Goal: Information Seeking & Learning: Learn about a topic

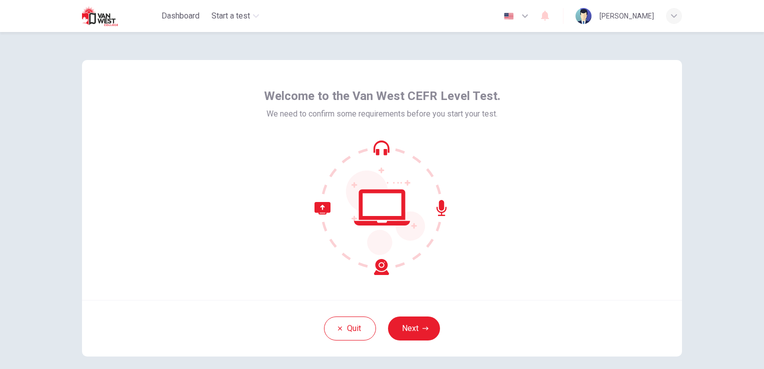
click at [412, 330] on button "Next" at bounding box center [414, 328] width 52 height 24
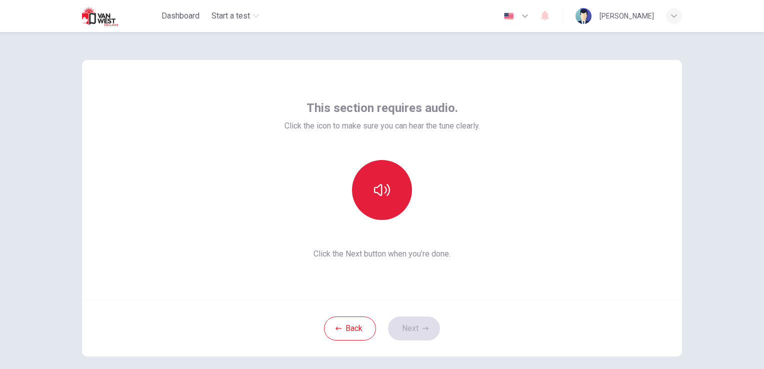
click at [381, 197] on icon "button" at bounding box center [382, 190] width 16 height 16
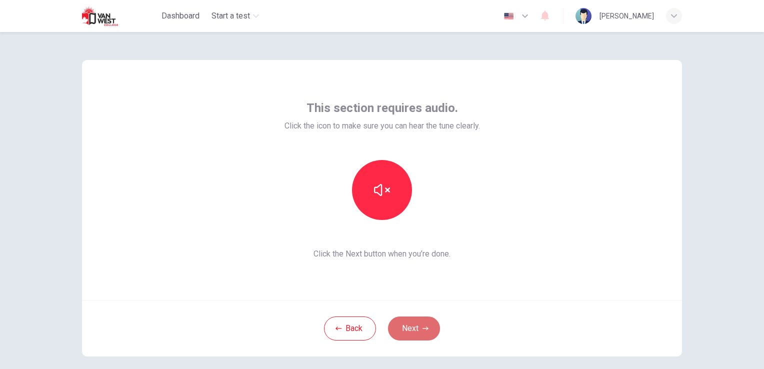
click at [427, 329] on button "Next" at bounding box center [414, 328] width 52 height 24
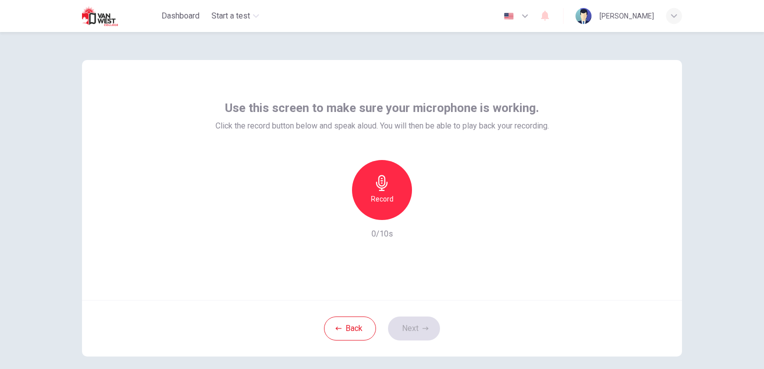
click at [380, 187] on icon "button" at bounding box center [381, 183] width 11 height 16
click at [426, 213] on icon "button" at bounding box center [428, 212] width 10 height 10
click at [387, 202] on h6 "Record" at bounding box center [382, 199] width 22 height 12
click at [426, 213] on icon "button" at bounding box center [428, 212] width 4 height 6
click at [401, 190] on div "Record" at bounding box center [382, 190] width 60 height 60
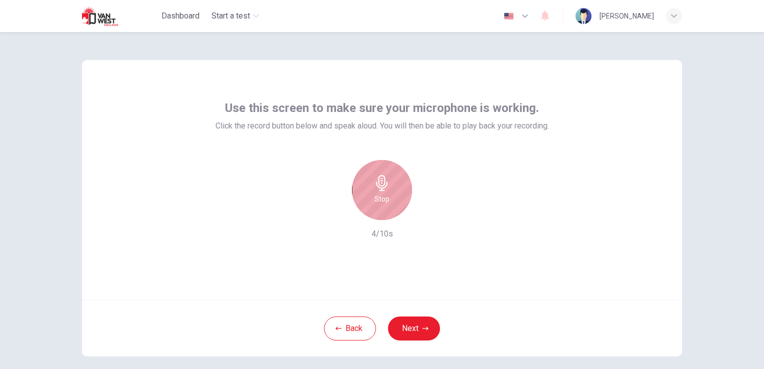
click at [387, 195] on div "Stop" at bounding box center [382, 190] width 60 height 60
click at [416, 215] on div "Record" at bounding box center [382, 190] width 108 height 60
click at [423, 215] on icon "button" at bounding box center [428, 212] width 10 height 10
click at [423, 217] on div "button" at bounding box center [428, 212] width 16 height 16
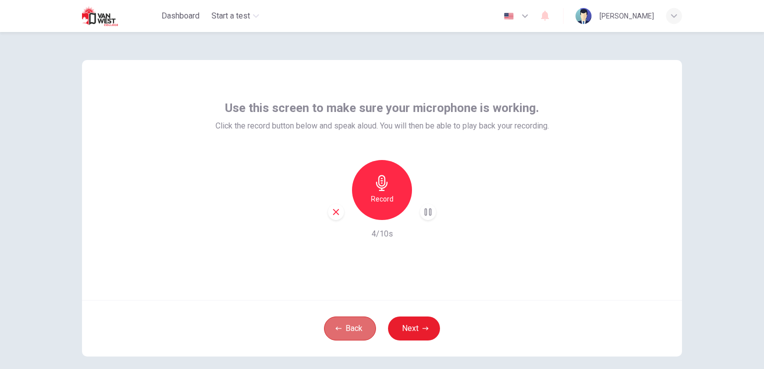
click at [340, 329] on button "Back" at bounding box center [350, 328] width 52 height 24
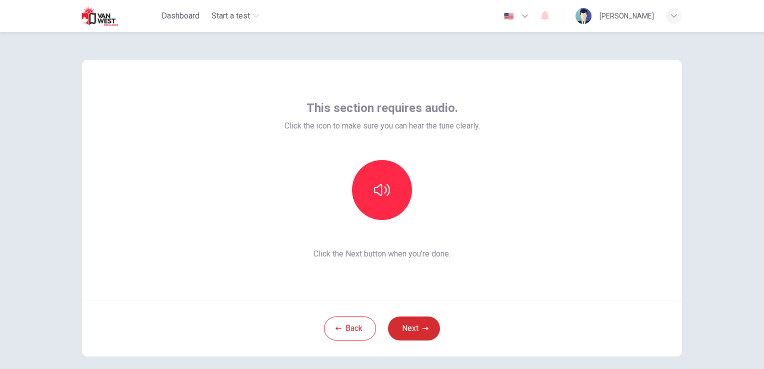
click at [424, 338] on button "Next" at bounding box center [414, 328] width 52 height 24
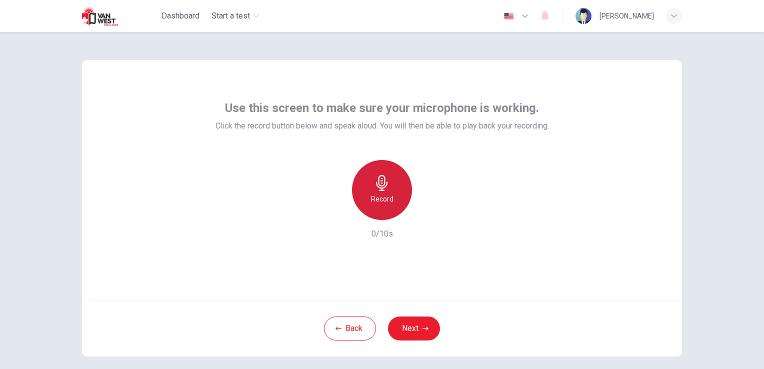
click at [392, 191] on div "Record" at bounding box center [382, 190] width 60 height 60
click at [391, 190] on div "Stop" at bounding box center [382, 190] width 60 height 60
click at [423, 210] on icon "button" at bounding box center [428, 212] width 10 height 10
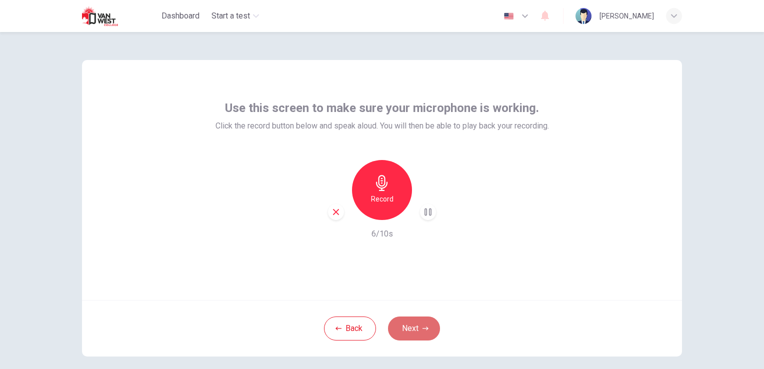
click at [415, 335] on button "Next" at bounding box center [414, 328] width 52 height 24
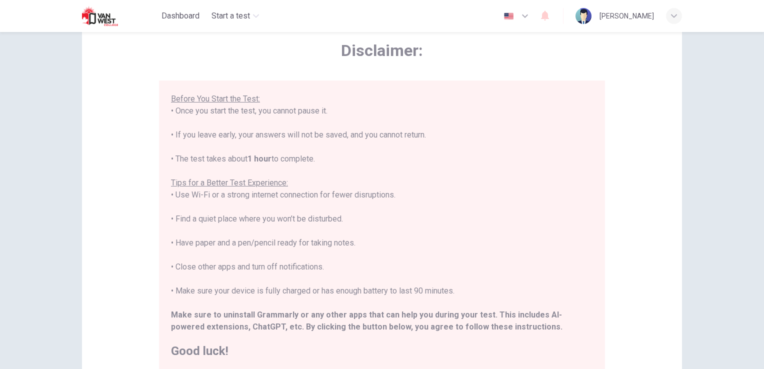
scroll to position [50, 0]
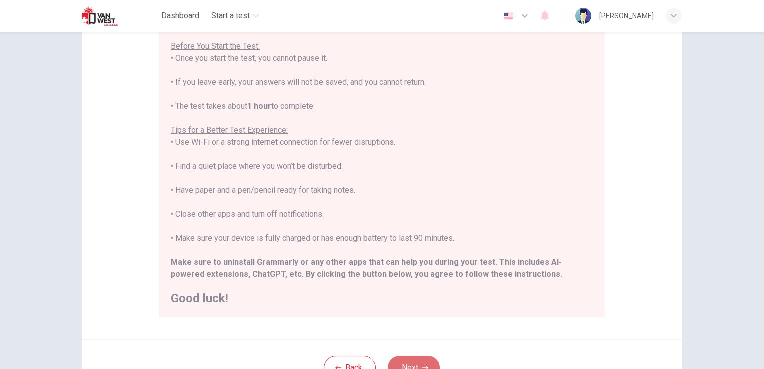
click at [420, 361] on button "Next" at bounding box center [414, 368] width 52 height 24
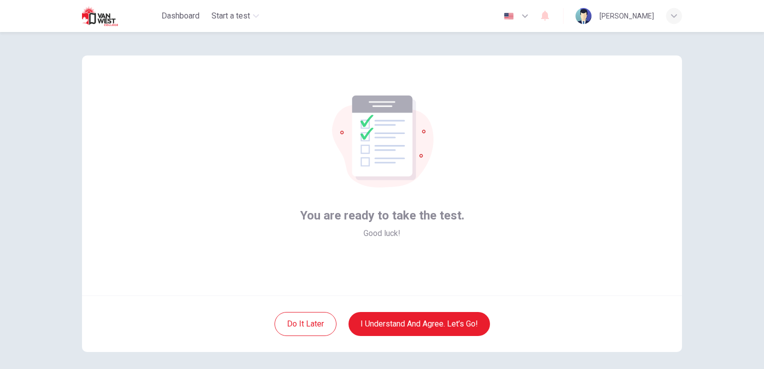
scroll to position [0, 0]
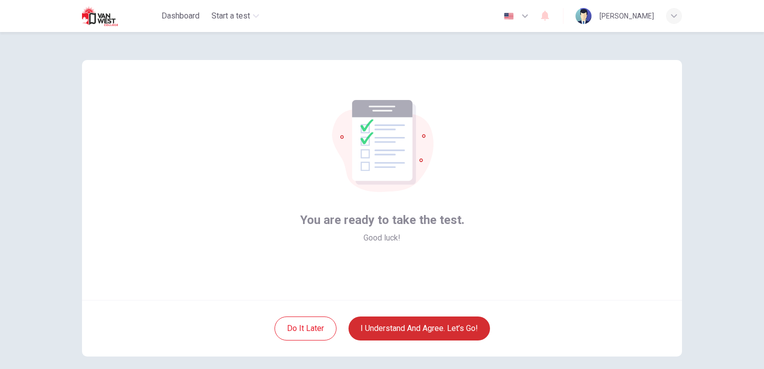
click at [388, 331] on button "I understand and agree. Let’s go!" at bounding box center [418, 328] width 141 height 24
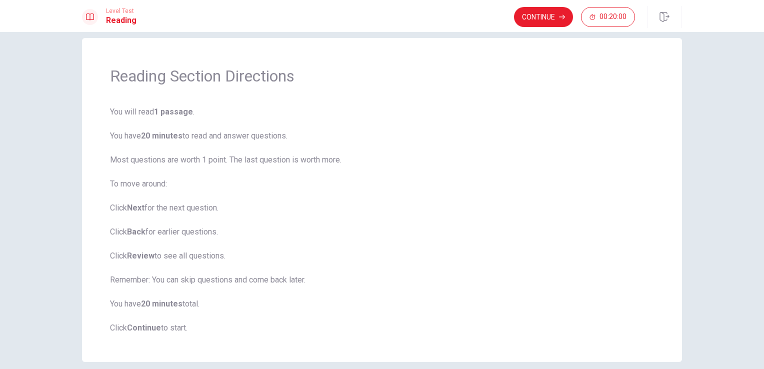
scroll to position [8, 0]
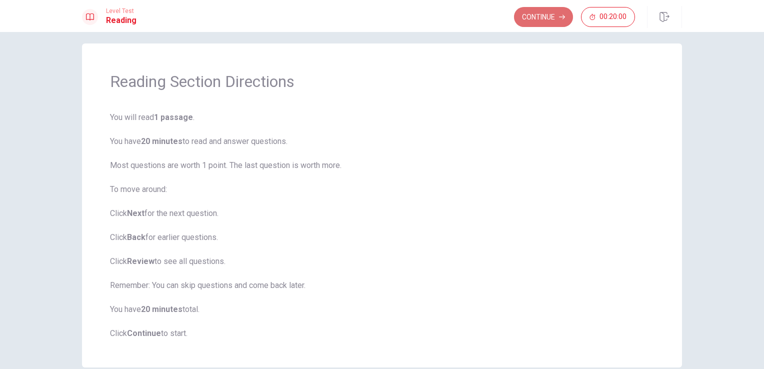
click at [534, 23] on button "Continue" at bounding box center [543, 17] width 59 height 20
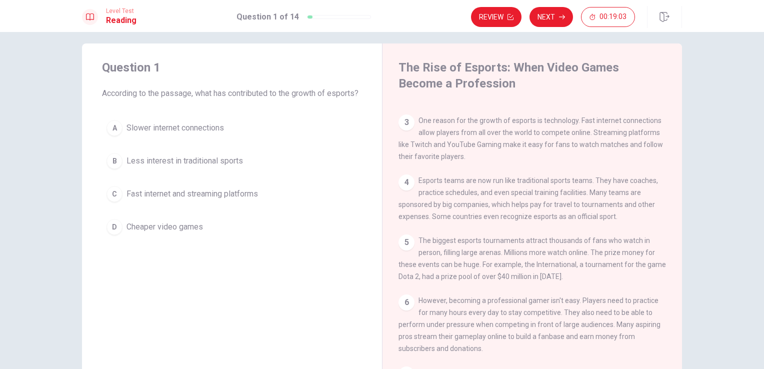
scroll to position [0, 0]
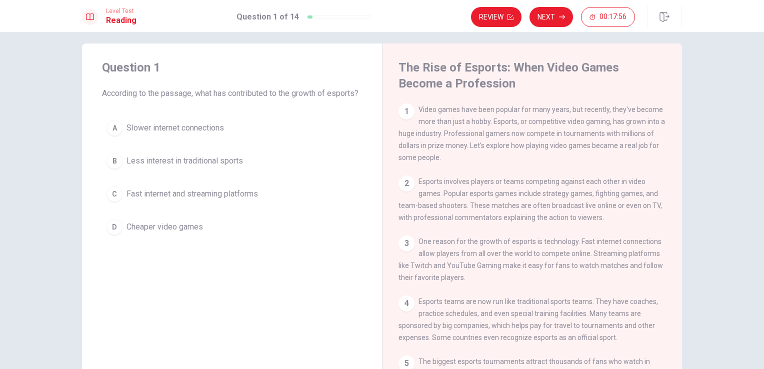
click at [110, 202] on div "C" at bounding box center [114, 194] width 16 height 16
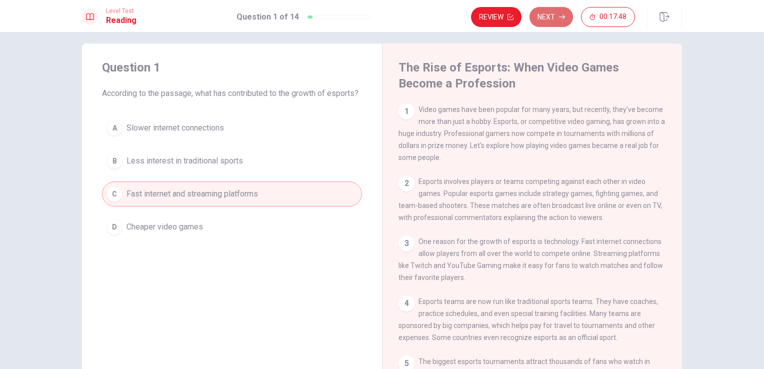
click at [542, 14] on button "Next" at bounding box center [550, 17] width 43 height 20
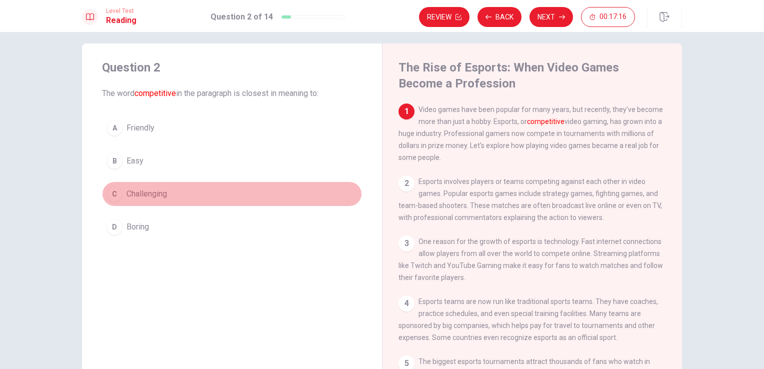
click at [114, 193] on div "C" at bounding box center [114, 194] width 16 height 16
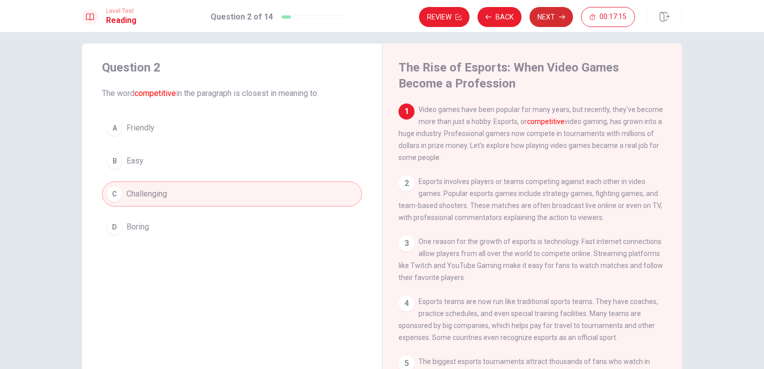
click at [549, 16] on button "Next" at bounding box center [550, 17] width 43 height 20
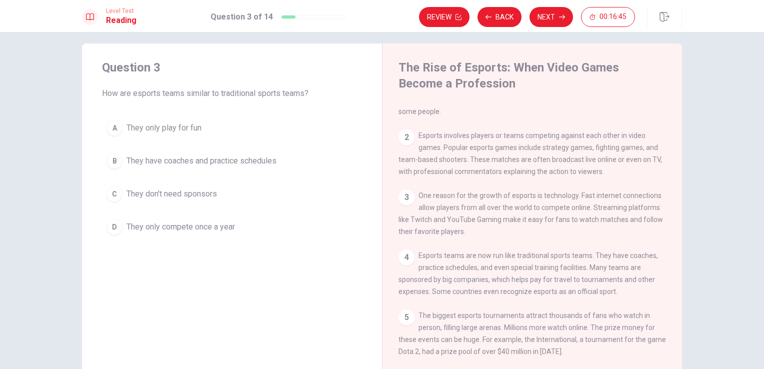
scroll to position [50, 0]
click at [114, 162] on div "B" at bounding box center [114, 161] width 16 height 16
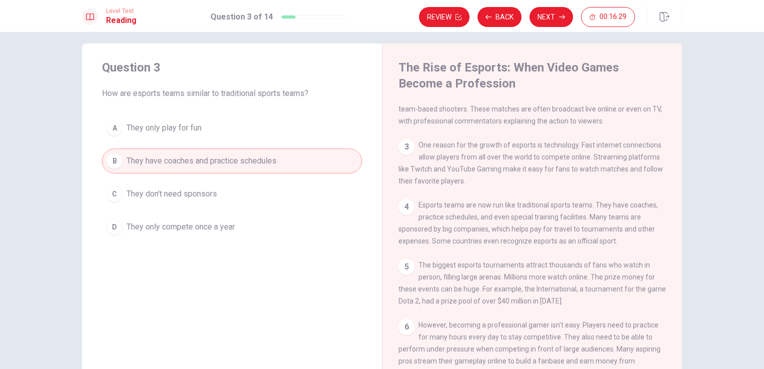
scroll to position [100, 0]
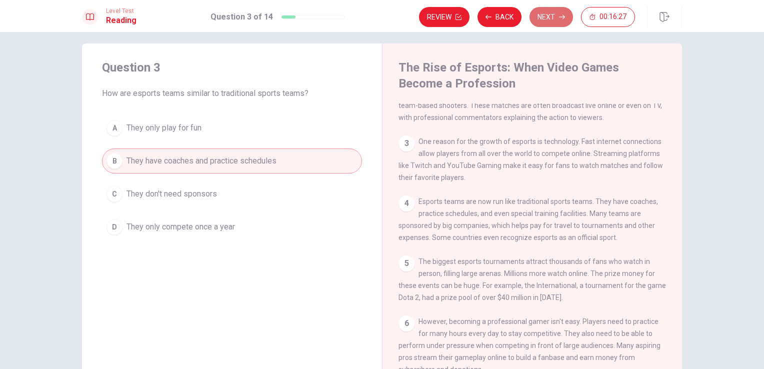
click at [549, 19] on button "Next" at bounding box center [550, 17] width 43 height 20
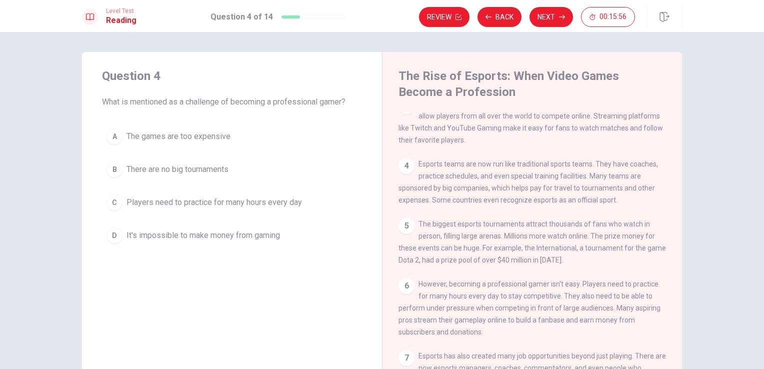
scroll to position [150, 0]
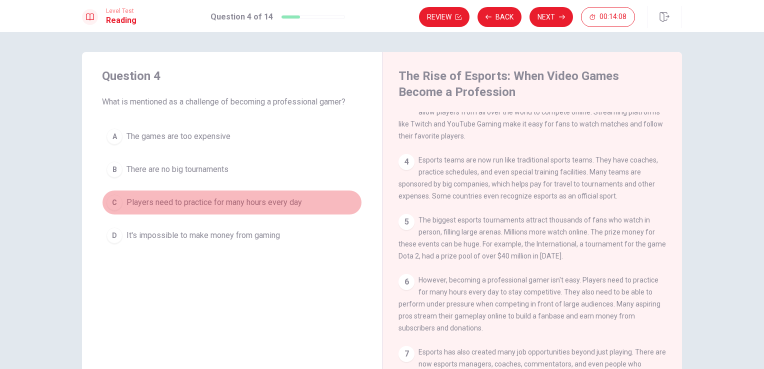
click at [145, 203] on span "Players need to practice for many hours every day" at bounding box center [213, 202] width 175 height 12
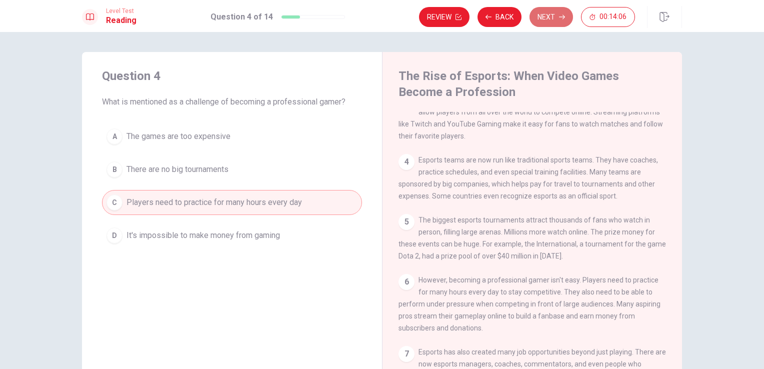
click at [542, 17] on button "Next" at bounding box center [550, 17] width 43 height 20
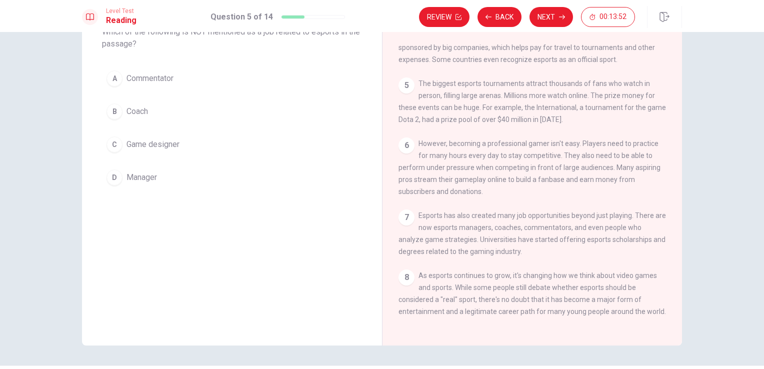
scroll to position [98, 0]
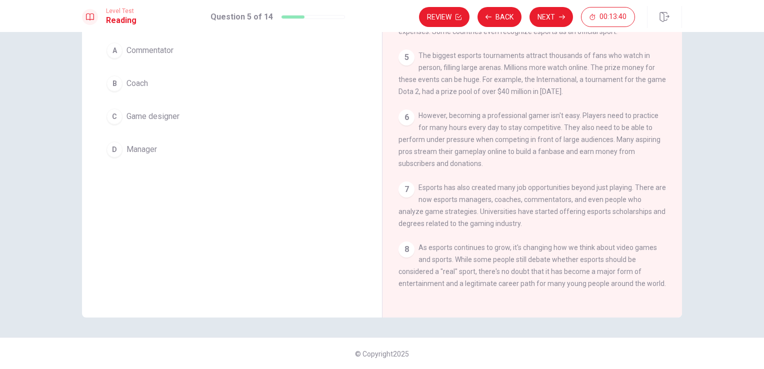
click at [129, 118] on span "Game designer" at bounding box center [152, 116] width 53 height 12
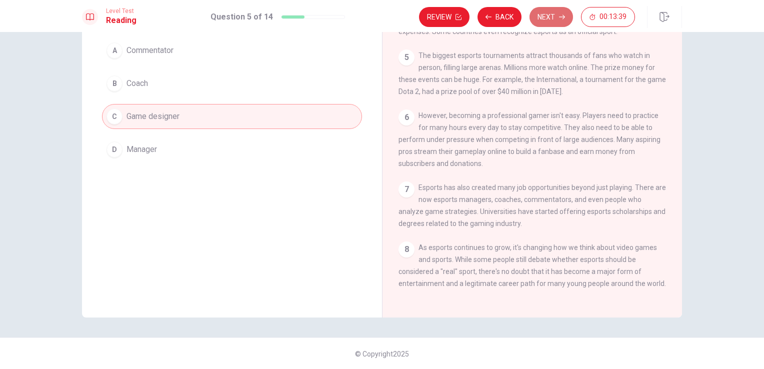
click at [549, 13] on button "Next" at bounding box center [550, 17] width 43 height 20
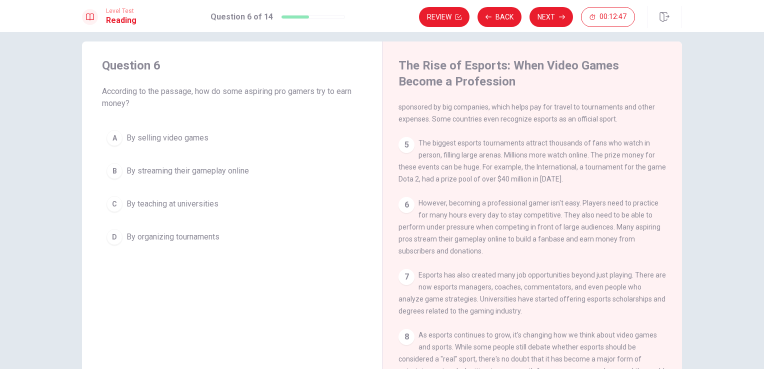
scroll to position [0, 0]
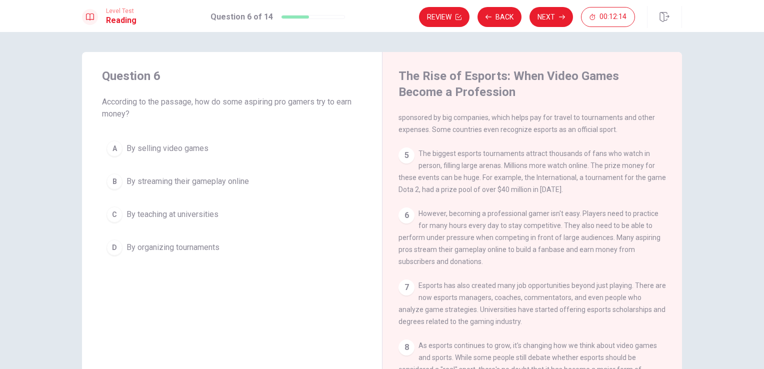
click at [168, 180] on span "By streaming their gameplay online" at bounding box center [187, 181] width 122 height 12
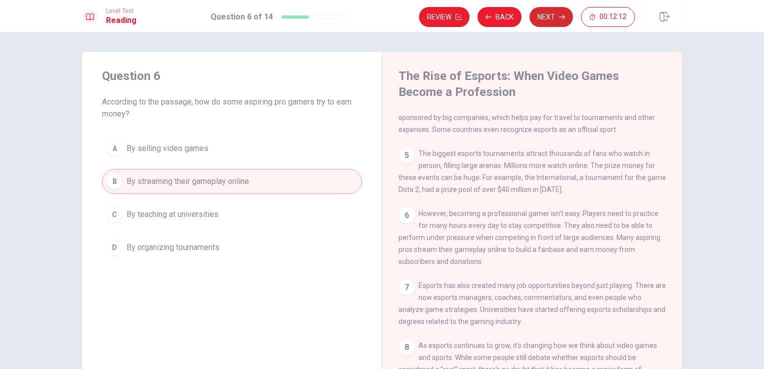
click at [546, 21] on button "Next" at bounding box center [550, 17] width 43 height 20
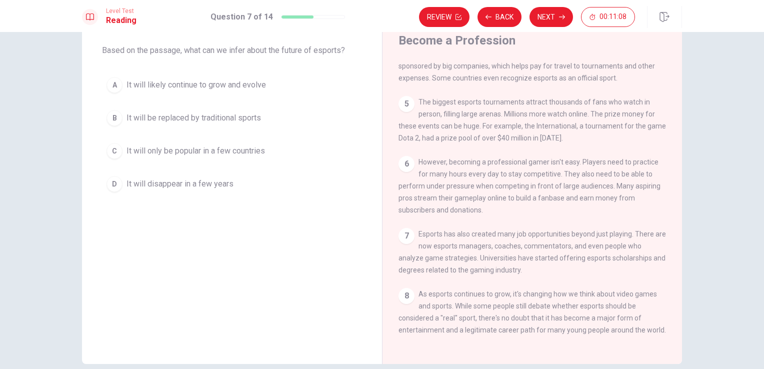
scroll to position [48, 0]
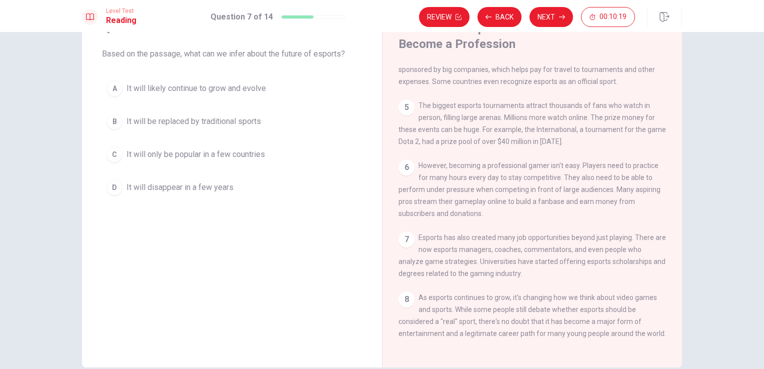
click at [150, 90] on span "It will likely continue to grow and evolve" at bounding box center [195, 88] width 139 height 12
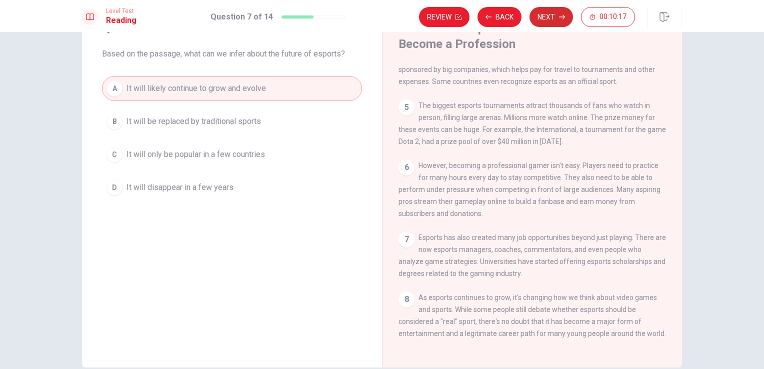
click at [562, 21] on button "Next" at bounding box center [550, 17] width 43 height 20
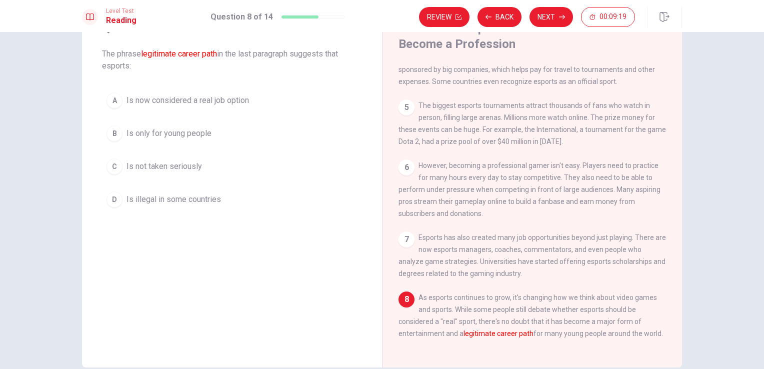
click at [186, 99] on span "Is now considered a real job option" at bounding box center [187, 100] width 122 height 12
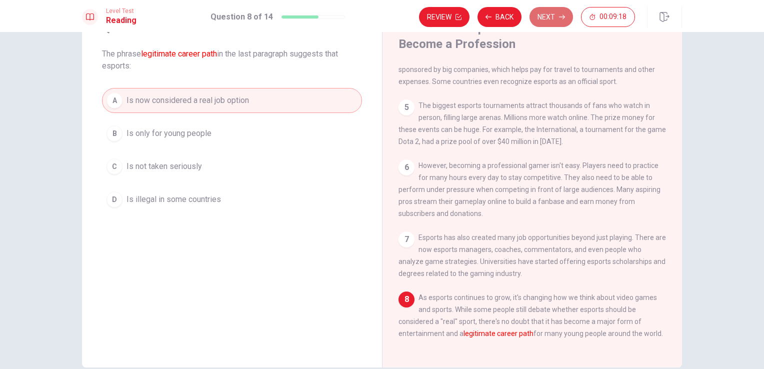
click at [566, 14] on button "Next" at bounding box center [550, 17] width 43 height 20
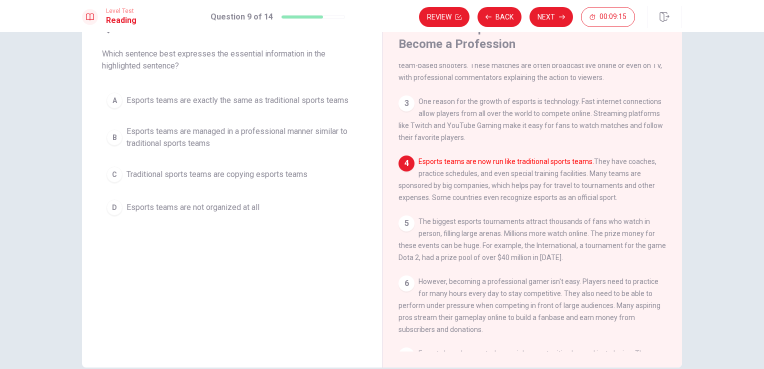
scroll to position [97, 0]
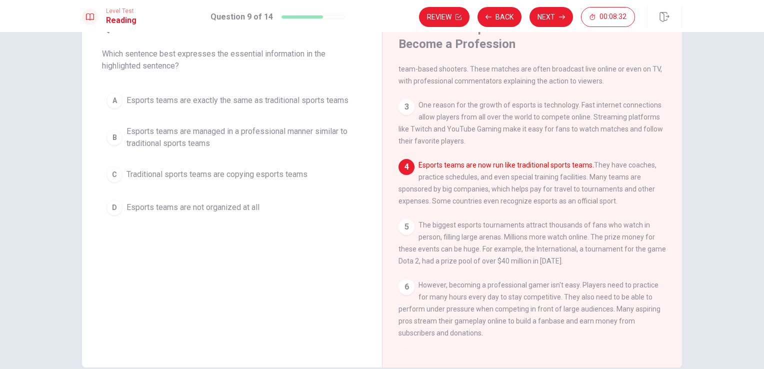
click at [204, 133] on span "Esports teams are managed in a professional manner similar to traditional sport…" at bounding box center [241, 137] width 231 height 24
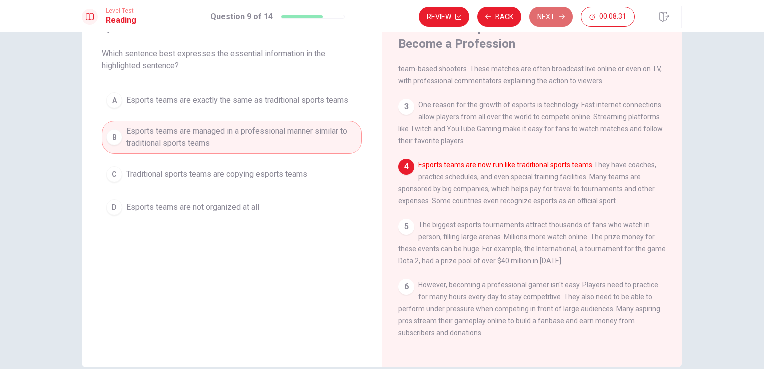
click at [556, 16] on button "Next" at bounding box center [550, 17] width 43 height 20
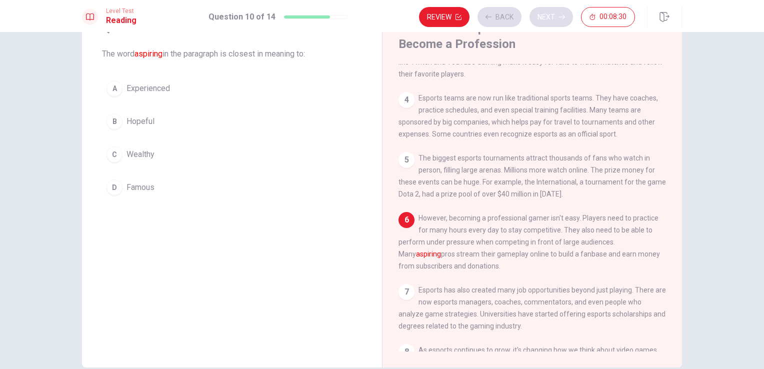
scroll to position [194, 0]
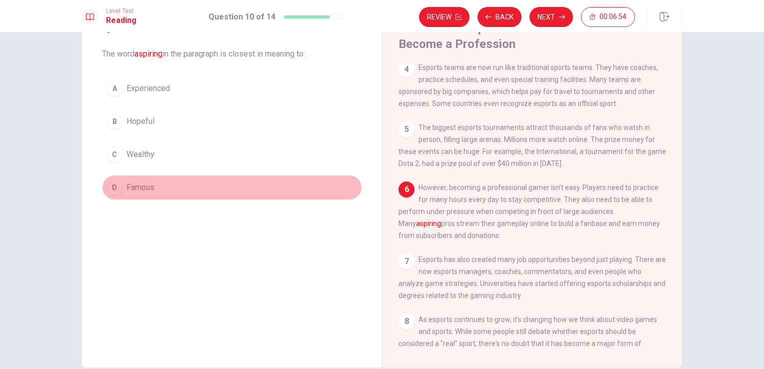
click at [126, 189] on span "Famous" at bounding box center [140, 187] width 28 height 12
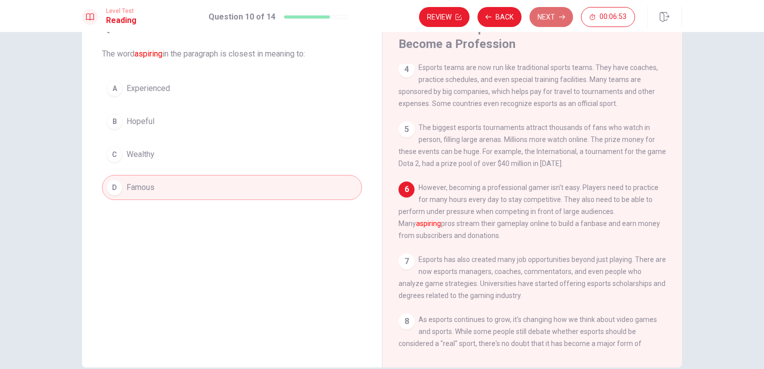
click at [550, 21] on button "Next" at bounding box center [550, 17] width 43 height 20
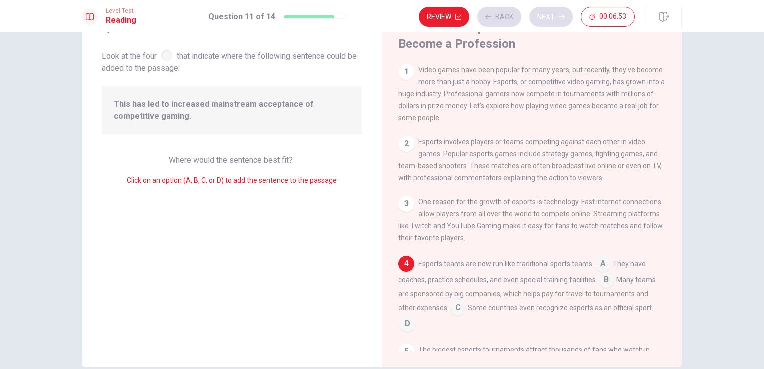
scroll to position [85, 0]
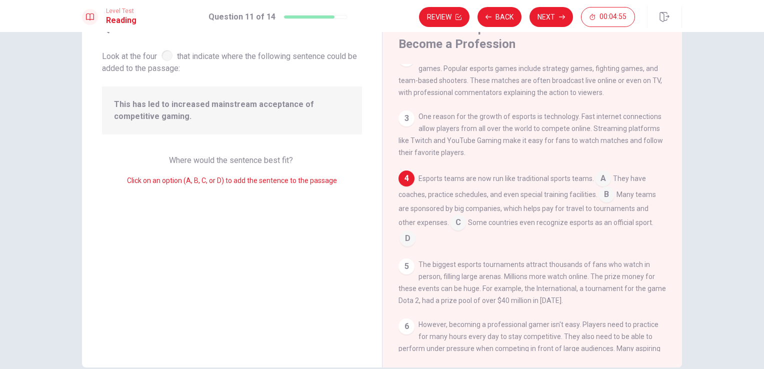
click at [456, 229] on input at bounding box center [458, 223] width 16 height 16
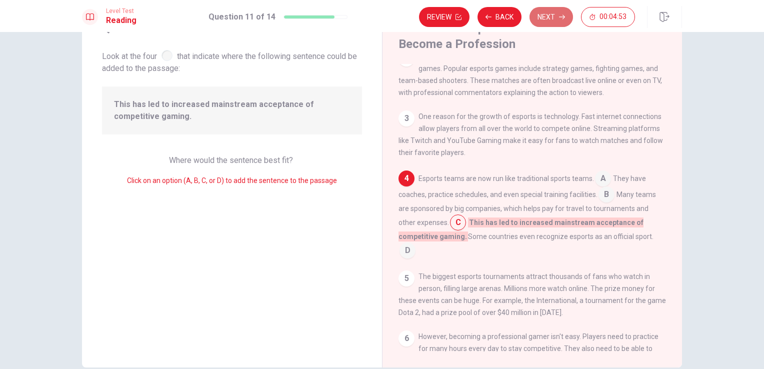
click at [547, 23] on button "Next" at bounding box center [550, 17] width 43 height 20
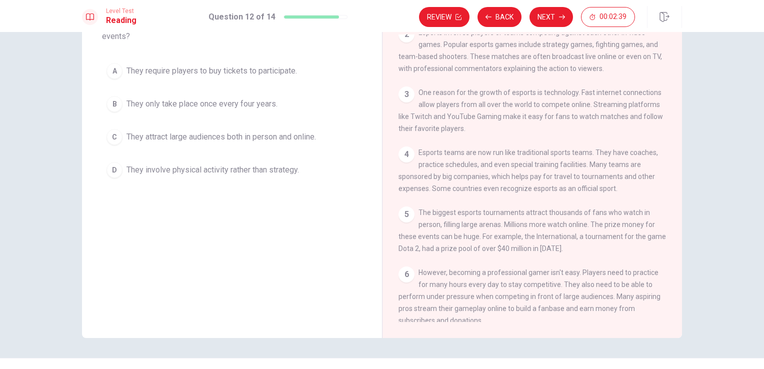
scroll to position [0, 0]
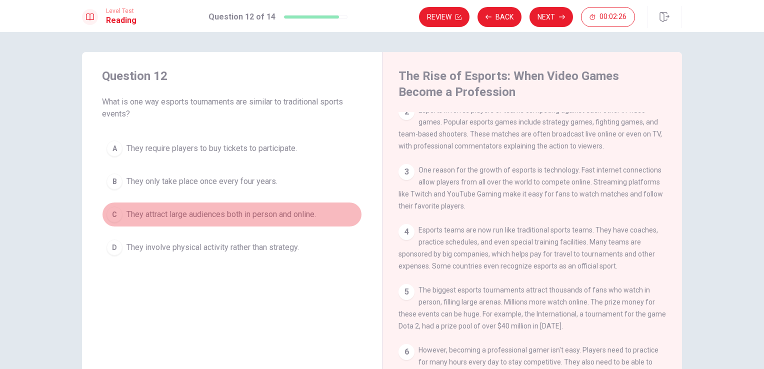
click at [181, 216] on span "They attract large audiences both in person and online." at bounding box center [220, 214] width 189 height 12
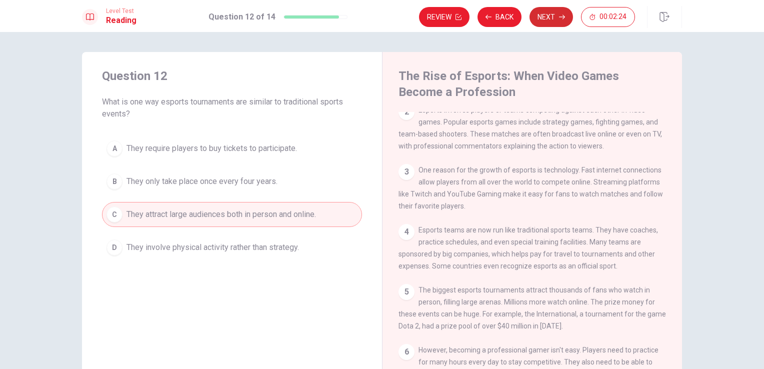
click at [553, 23] on button "Next" at bounding box center [550, 17] width 43 height 20
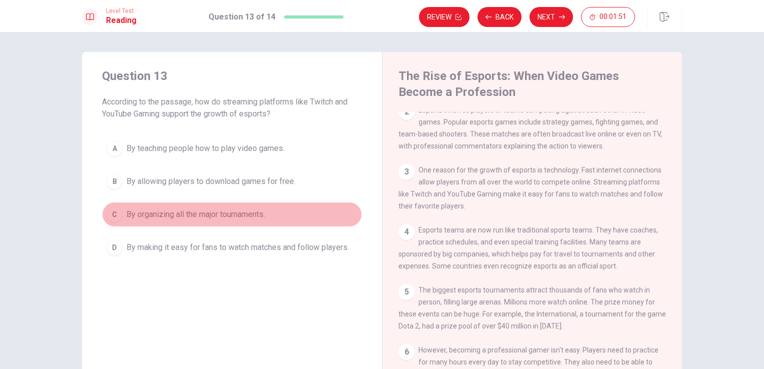
click at [214, 213] on span "By organizing all the major tournaments." at bounding box center [195, 214] width 138 height 12
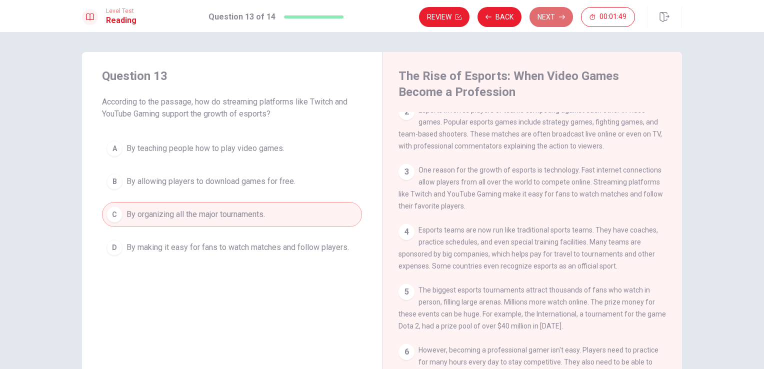
click at [558, 15] on button "Next" at bounding box center [550, 17] width 43 height 20
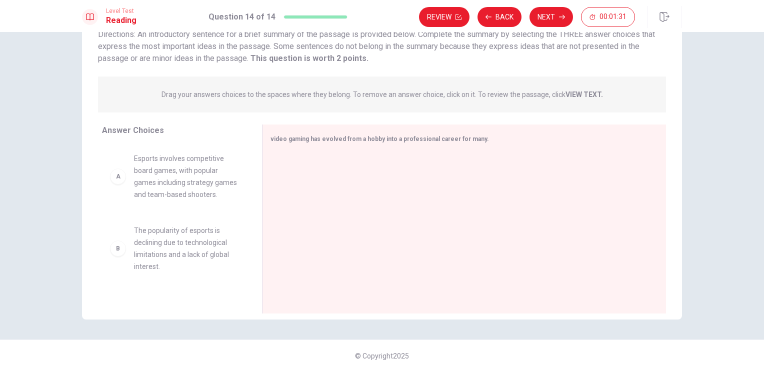
scroll to position [82, 0]
click at [116, 182] on div "A" at bounding box center [118, 174] width 16 height 16
click at [134, 159] on span "Esports involves competitive board games, with popular games including strategy…" at bounding box center [186, 174] width 104 height 48
drag, startPoint x: 133, startPoint y: 157, endPoint x: 135, endPoint y: 163, distance: 6.3
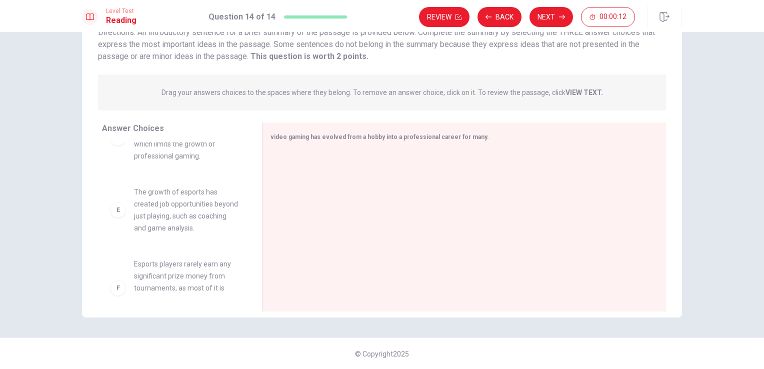
scroll to position [278, 0]
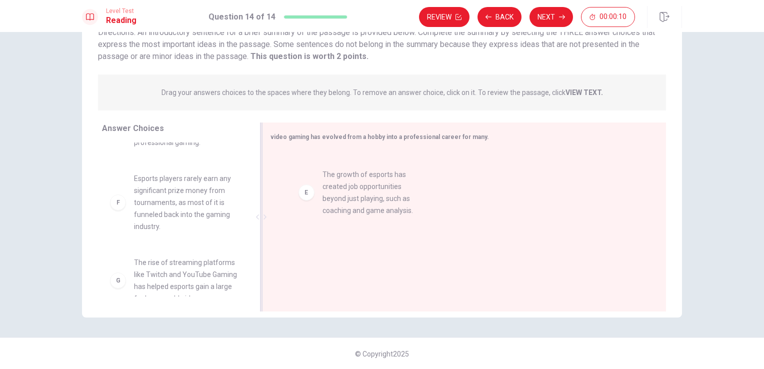
drag, startPoint x: 179, startPoint y: 217, endPoint x: 374, endPoint y: 202, distance: 195.0
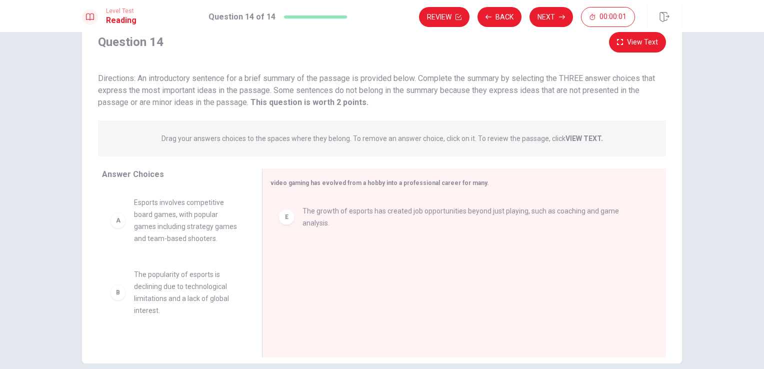
scroll to position [32, 0]
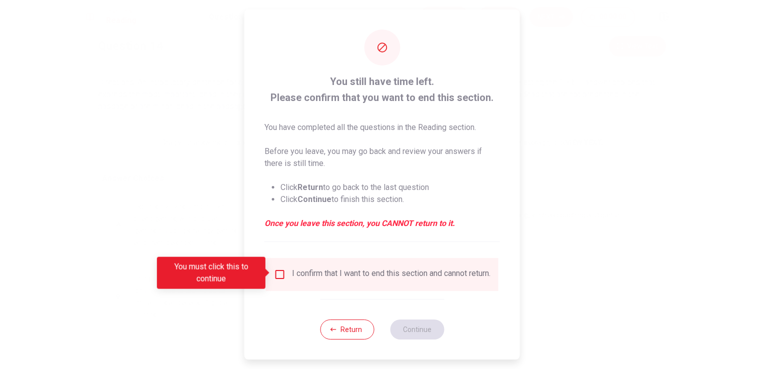
click at [279, 274] on input "You must click this to continue" at bounding box center [280, 274] width 12 height 12
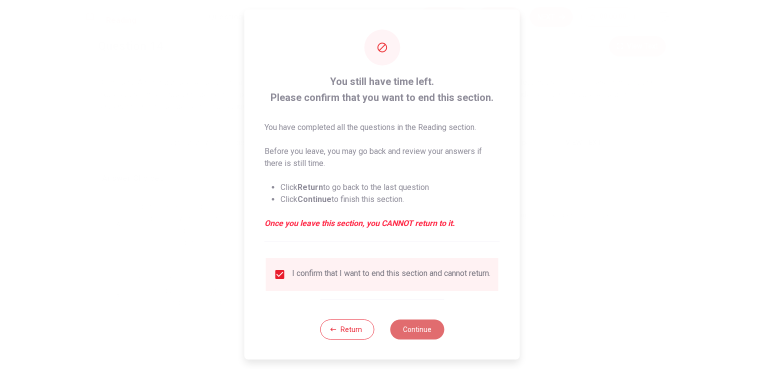
click at [423, 333] on button "Continue" at bounding box center [417, 329] width 54 height 20
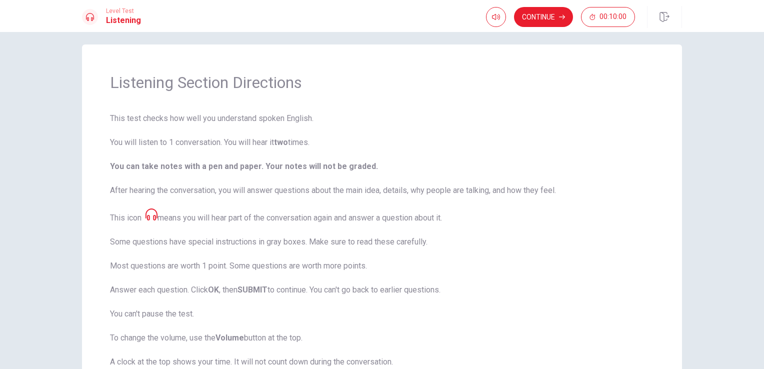
scroll to position [0, 0]
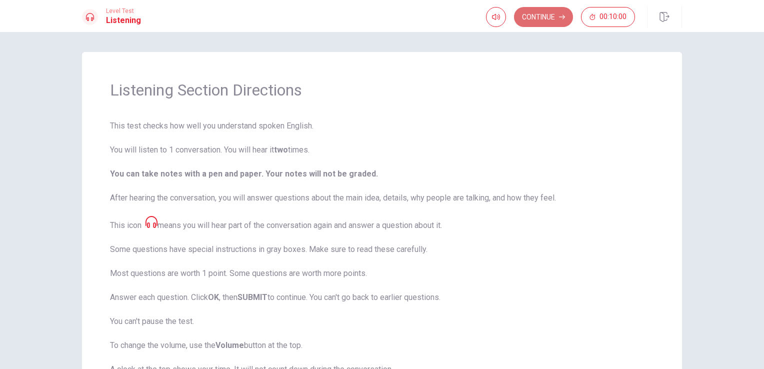
click at [554, 15] on button "Continue" at bounding box center [543, 17] width 59 height 20
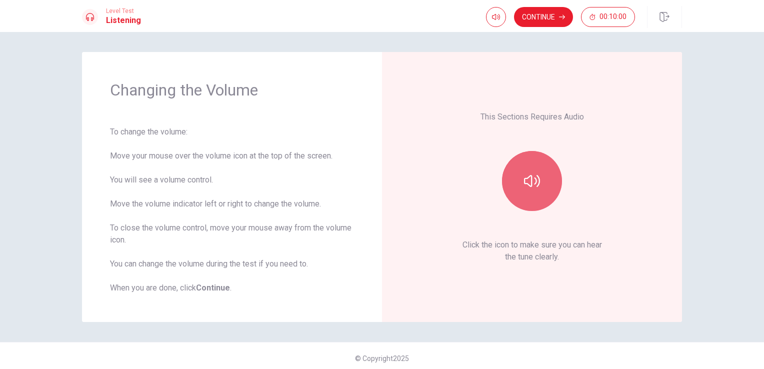
click at [525, 192] on button "button" at bounding box center [532, 181] width 60 height 60
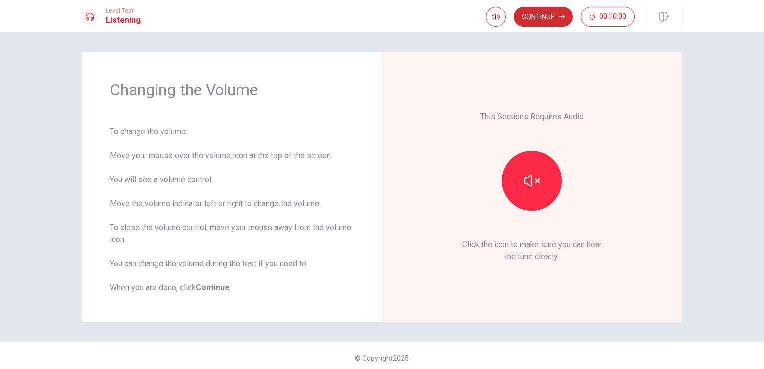
click at [546, 20] on button "Continue" at bounding box center [543, 17] width 59 height 20
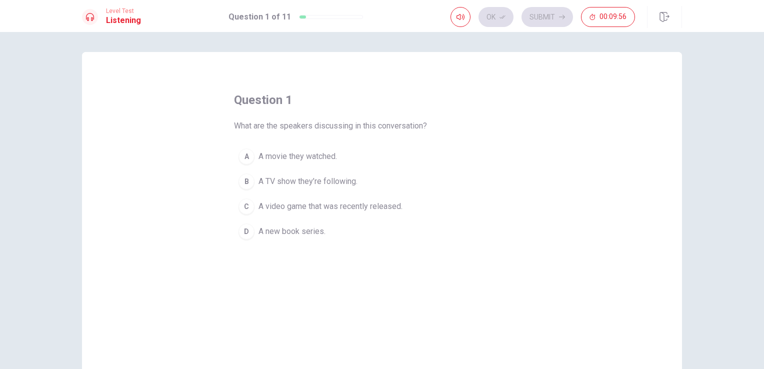
drag, startPoint x: 314, startPoint y: 127, endPoint x: 374, endPoint y: 128, distance: 60.0
click at [374, 128] on span "What are the speakers discussing in this conversation?" at bounding box center [330, 126] width 193 height 12
click at [288, 211] on span "A video game that was recently released." at bounding box center [330, 206] width 144 height 12
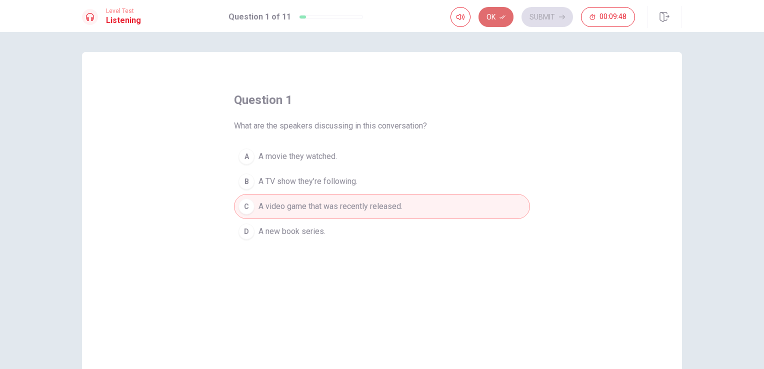
click at [500, 19] on icon "button" at bounding box center [502, 17] width 6 height 6
click at [560, 15] on icon "button" at bounding box center [562, 17] width 6 height 6
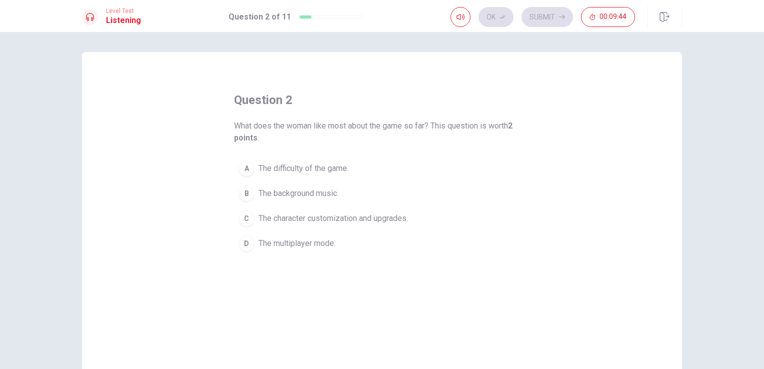
drag, startPoint x: 299, startPoint y: 126, endPoint x: 395, endPoint y: 127, distance: 96.5
click at [395, 127] on span "What does the woman like most about the game so far? This question is worth 2 p…" at bounding box center [382, 132] width 296 height 24
click at [306, 220] on span "The character customization and upgrades." at bounding box center [332, 218] width 149 height 12
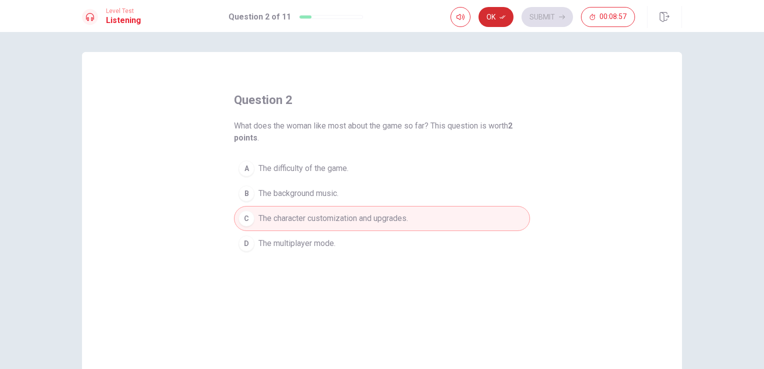
click at [494, 22] on button "Ok" at bounding box center [495, 17] width 35 height 20
click at [558, 15] on button "Submit" at bounding box center [546, 17] width 51 height 20
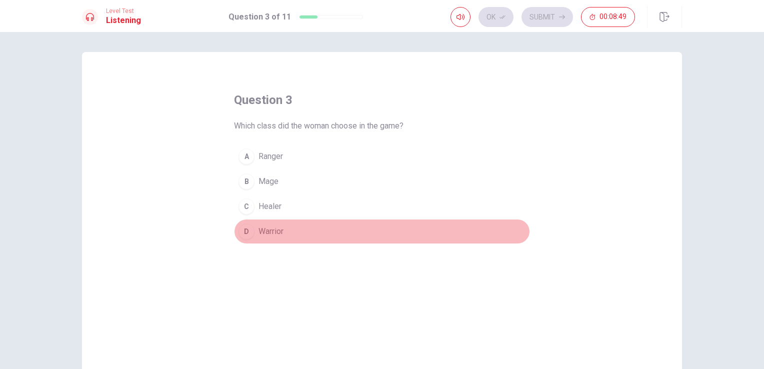
click at [246, 231] on div "D" at bounding box center [246, 231] width 16 height 16
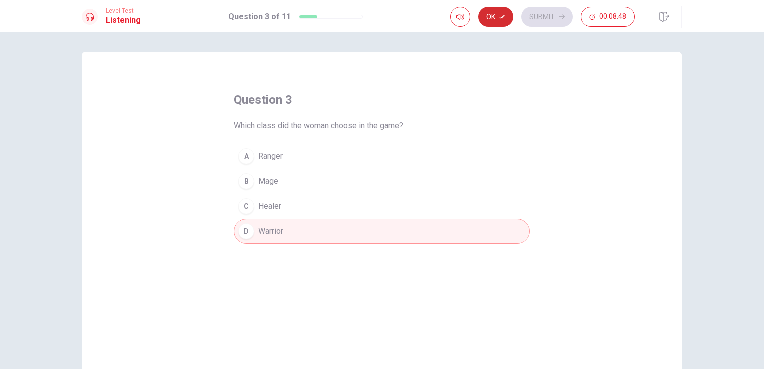
click at [493, 21] on button "Ok" at bounding box center [495, 17] width 35 height 20
click at [539, 19] on button "Submit" at bounding box center [546, 17] width 51 height 20
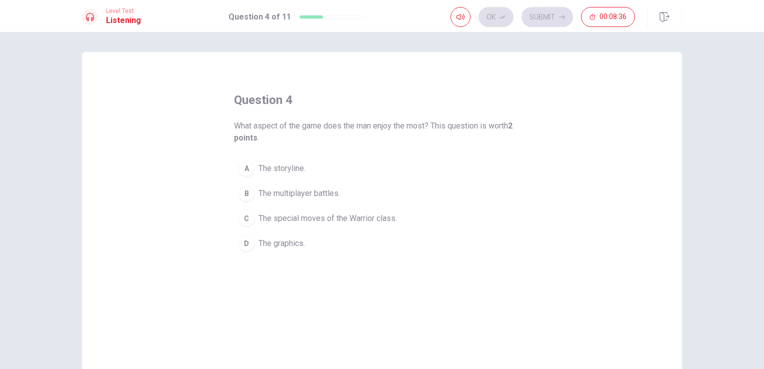
click at [302, 219] on span "The special moves of the Warrior class." at bounding box center [327, 218] width 138 height 12
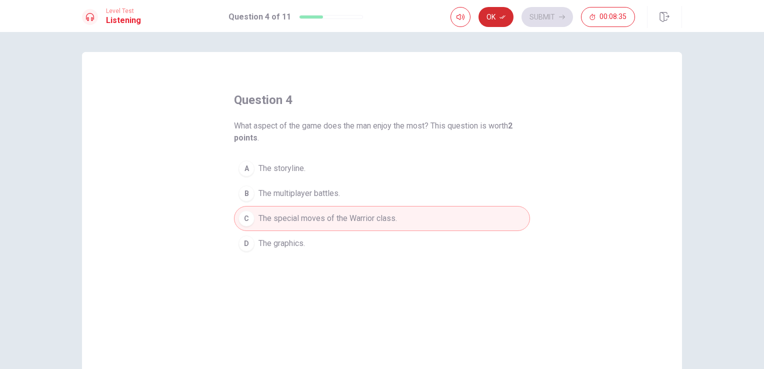
click at [492, 11] on button "Ok" at bounding box center [495, 17] width 35 height 20
click at [549, 21] on button "Submit" at bounding box center [546, 17] width 51 height 20
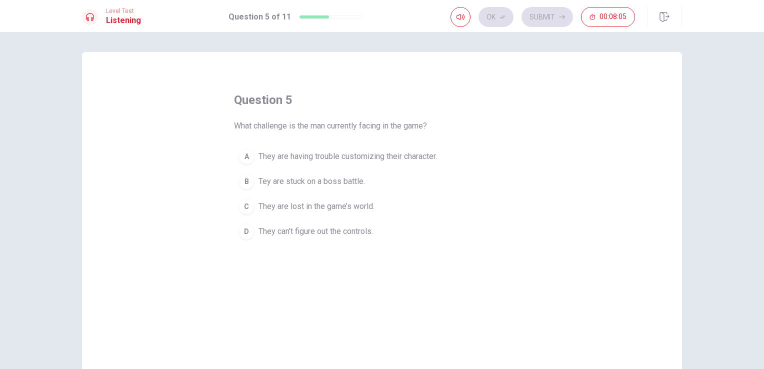
click at [298, 181] on span "Tey are stuck on a boss battle." at bounding box center [311, 181] width 106 height 12
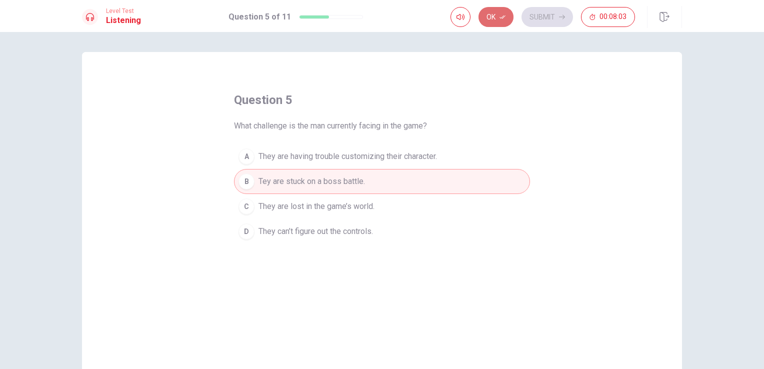
click at [505, 21] on button "Ok" at bounding box center [495, 17] width 35 height 20
click at [534, 19] on button "Submit" at bounding box center [546, 17] width 51 height 20
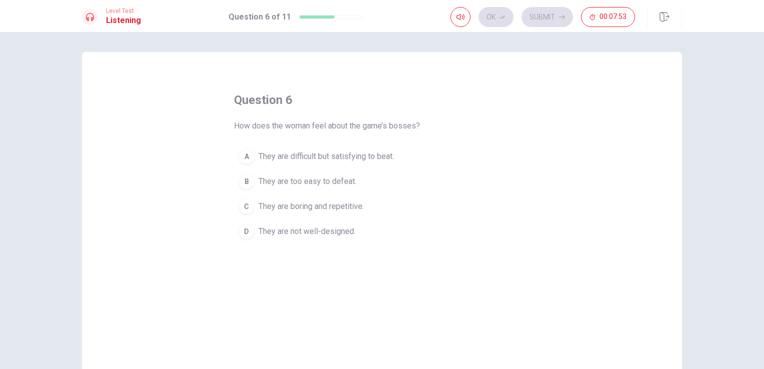
click at [326, 155] on span "They are difficult but satisfying to beat." at bounding box center [325, 156] width 135 height 12
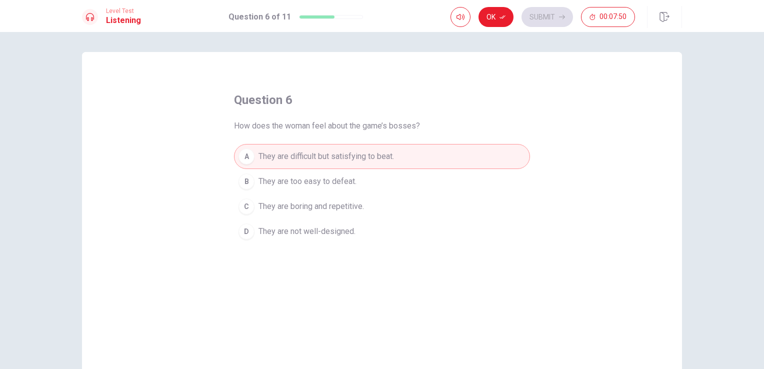
drag, startPoint x: 494, startPoint y: 14, endPoint x: 502, endPoint y: 14, distance: 8.0
click at [494, 17] on button "Ok" at bounding box center [495, 17] width 35 height 20
click at [543, 13] on button "Submit" at bounding box center [546, 17] width 51 height 20
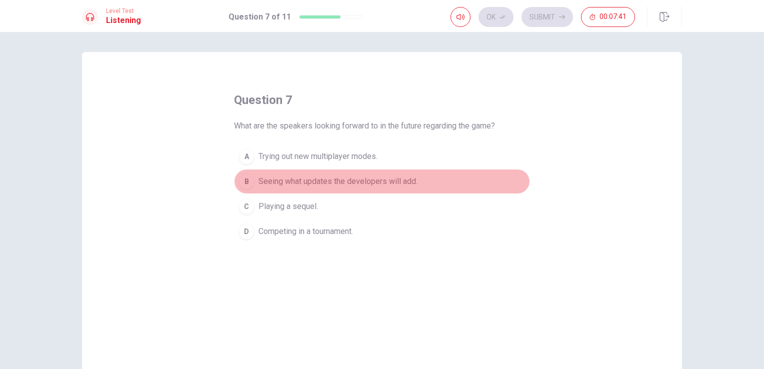
click at [304, 180] on span "Seeing what updates the developers will add." at bounding box center [337, 181] width 159 height 12
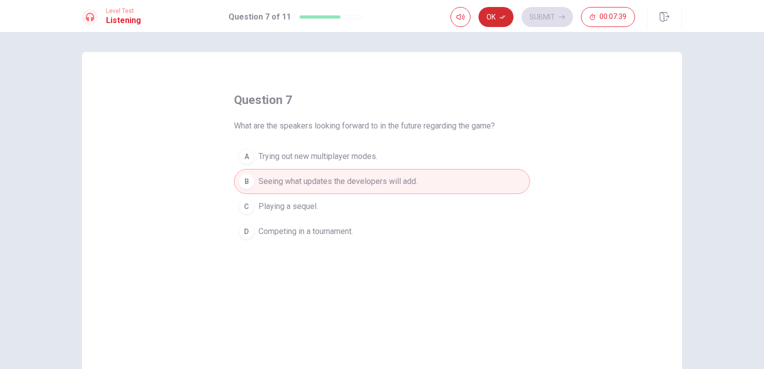
click at [496, 15] on button "Ok" at bounding box center [495, 17] width 35 height 20
click at [554, 15] on button "Submit" at bounding box center [546, 17] width 51 height 20
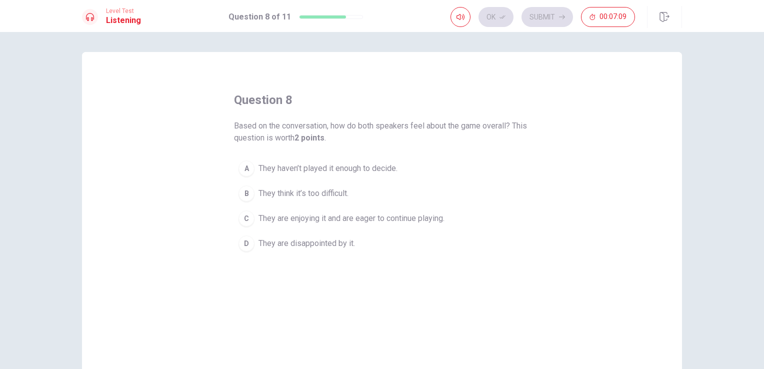
click at [314, 221] on span "They are enjoying it and are eager to continue playing." at bounding box center [351, 218] width 186 height 12
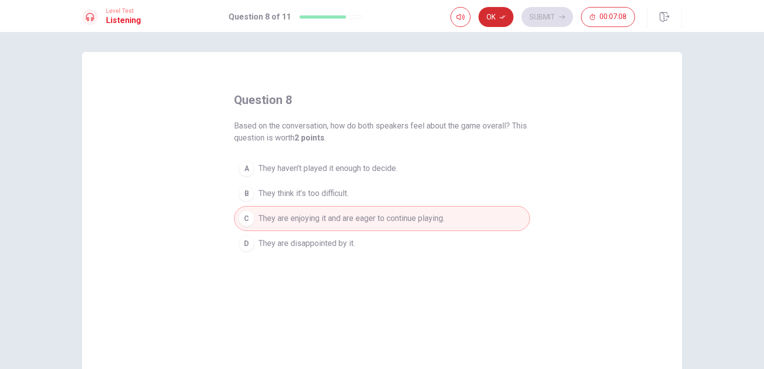
click at [496, 14] on button "Ok" at bounding box center [495, 17] width 35 height 20
click at [551, 13] on button "Submit" at bounding box center [546, 17] width 51 height 20
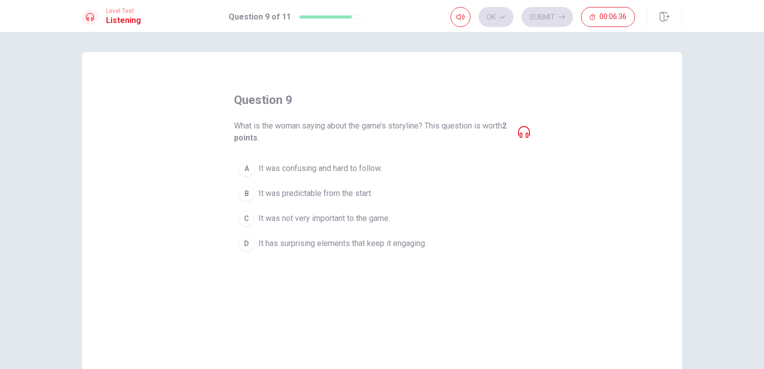
click at [302, 243] on span "It has surprising elements that keep it engaging." at bounding box center [342, 243] width 168 height 12
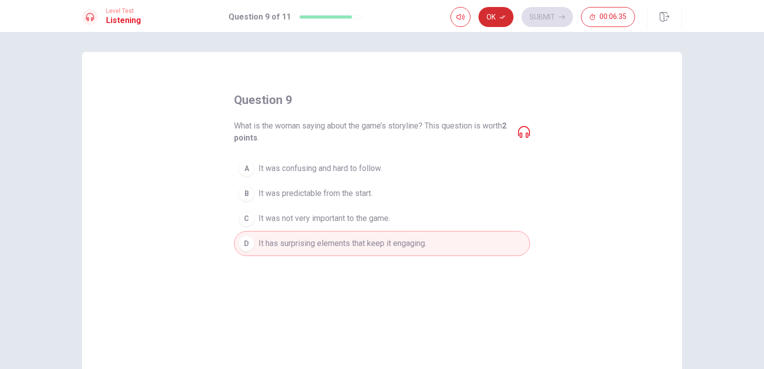
click at [492, 15] on button "Ok" at bounding box center [495, 17] width 35 height 20
click at [536, 15] on button "Submit" at bounding box center [546, 17] width 51 height 20
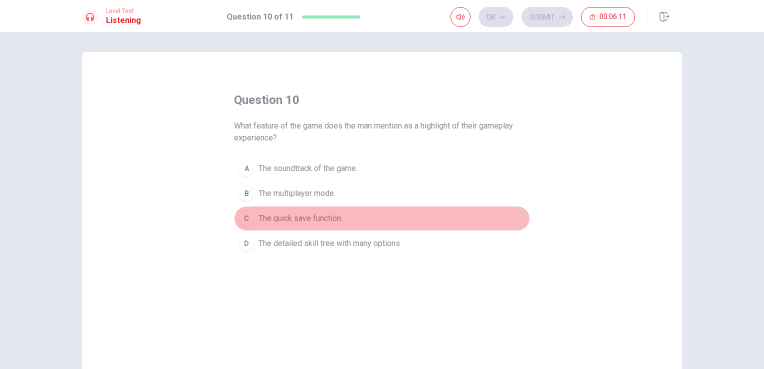
click at [308, 220] on span "The quick save function." at bounding box center [300, 218] width 84 height 12
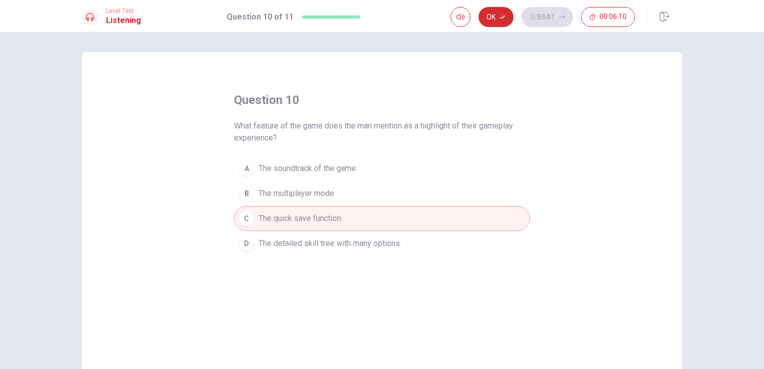
click at [499, 13] on button "Ok" at bounding box center [495, 17] width 35 height 20
click at [541, 15] on button "Submit" at bounding box center [546, 17] width 51 height 20
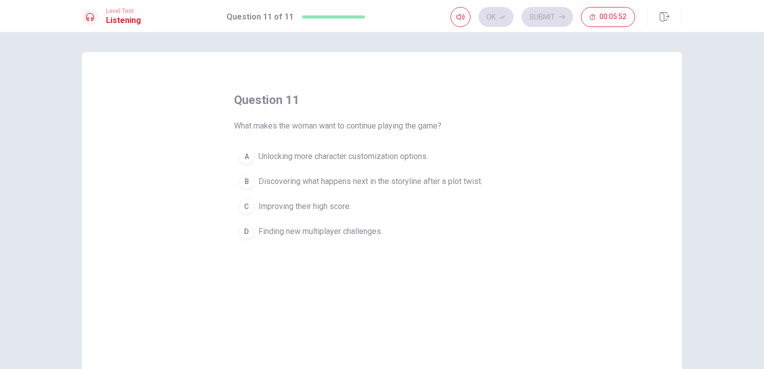
click at [356, 179] on span "Discovering what happens next in the storyline after a plot twist." at bounding box center [370, 181] width 224 height 12
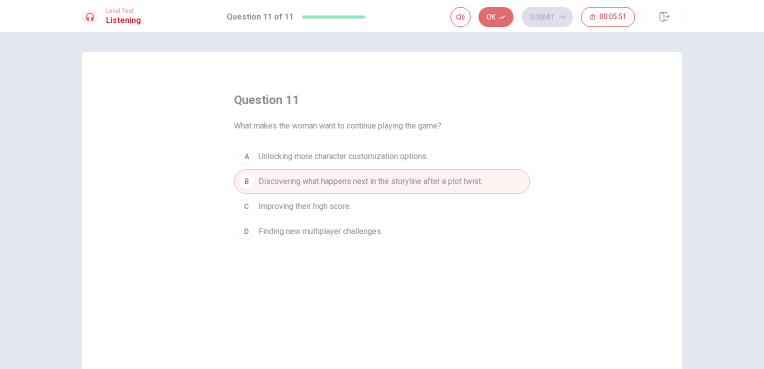
click at [503, 20] on button "Ok" at bounding box center [495, 17] width 35 height 20
click at [543, 19] on button "Submit" at bounding box center [546, 17] width 51 height 20
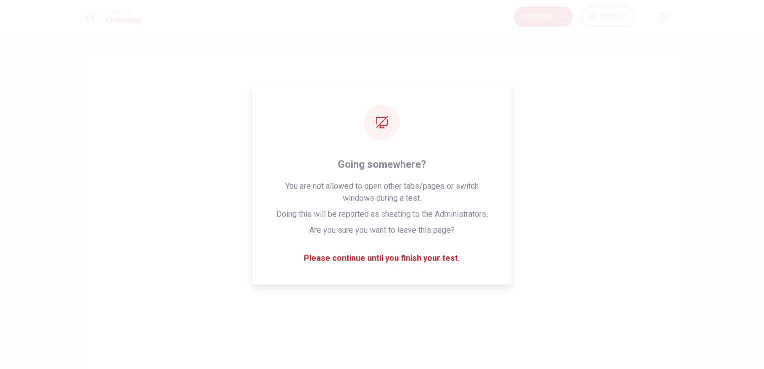
click at [547, 14] on button "Continue" at bounding box center [543, 17] width 59 height 20
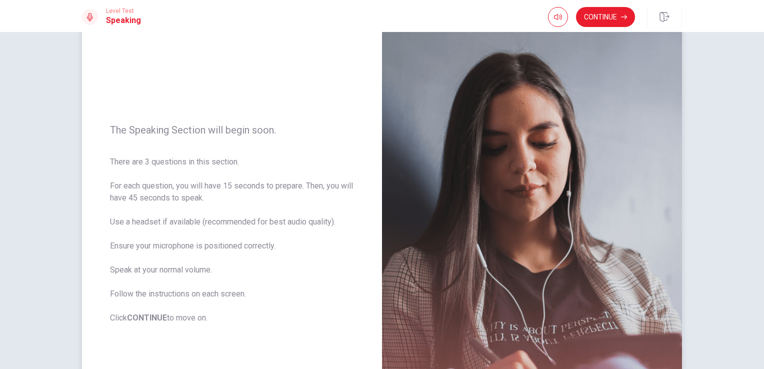
scroll to position [50, 0]
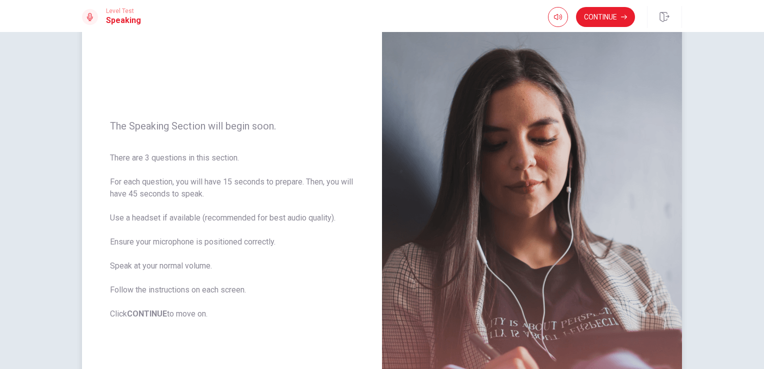
drag, startPoint x: 144, startPoint y: 158, endPoint x: 194, endPoint y: 154, distance: 50.1
click at [194, 154] on span "There are 3 questions in this section. For each question, you will have 15 seco…" at bounding box center [232, 236] width 244 height 168
drag, startPoint x: 127, startPoint y: 183, endPoint x: 183, endPoint y: 182, distance: 56.0
click at [183, 182] on span "There are 3 questions in this section. For each question, you will have 15 seco…" at bounding box center [232, 236] width 244 height 168
click at [600, 21] on button "Continue" at bounding box center [605, 17] width 59 height 20
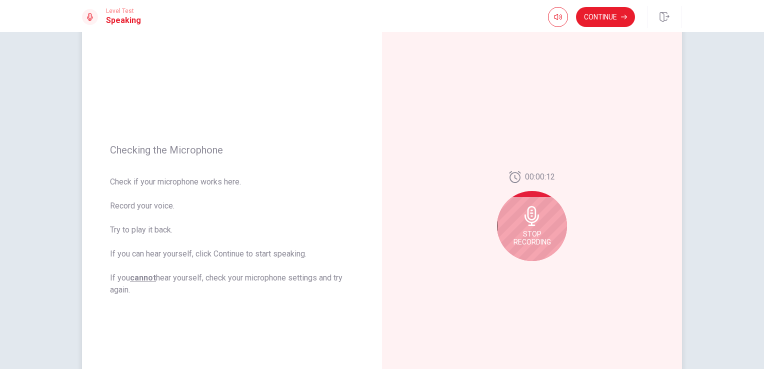
click at [524, 247] on div "Stop Recording" at bounding box center [532, 226] width 70 height 70
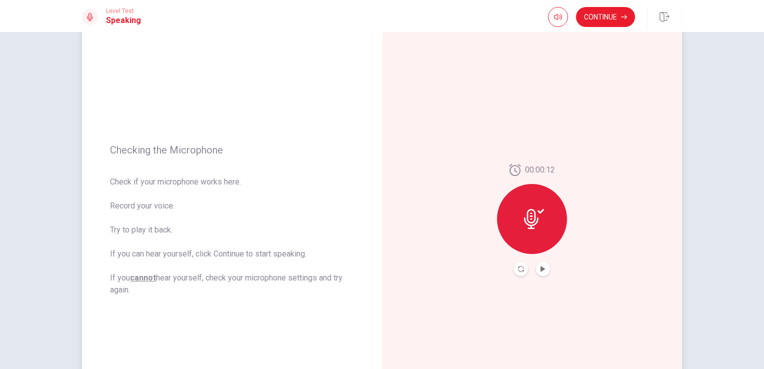
click at [523, 231] on div at bounding box center [532, 219] width 70 height 70
click at [518, 269] on icon "Record Again" at bounding box center [521, 269] width 6 height 6
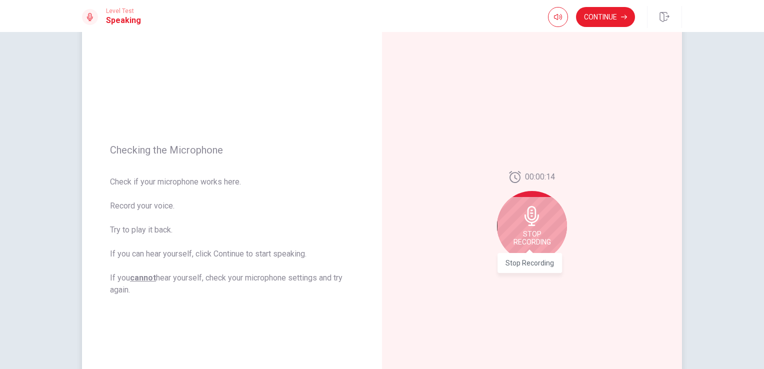
click at [538, 237] on span "Stop Recording" at bounding box center [531, 238] width 37 height 16
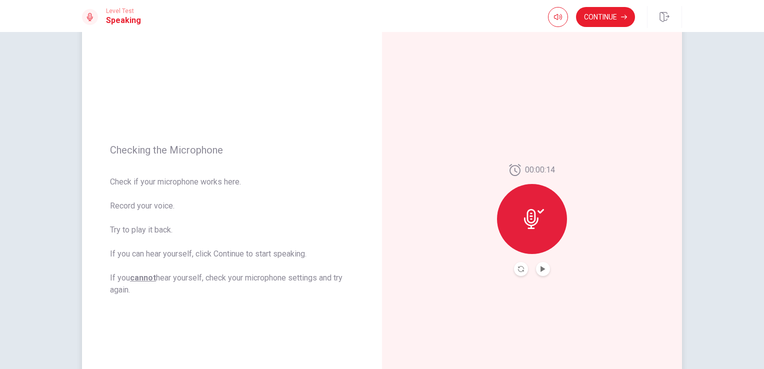
click at [548, 276] on div "00:00:14" at bounding box center [532, 220] width 300 height 436
click at [542, 273] on button "Play Audio" at bounding box center [543, 269] width 14 height 14
click at [520, 270] on icon "Record Again" at bounding box center [521, 269] width 6 height 6
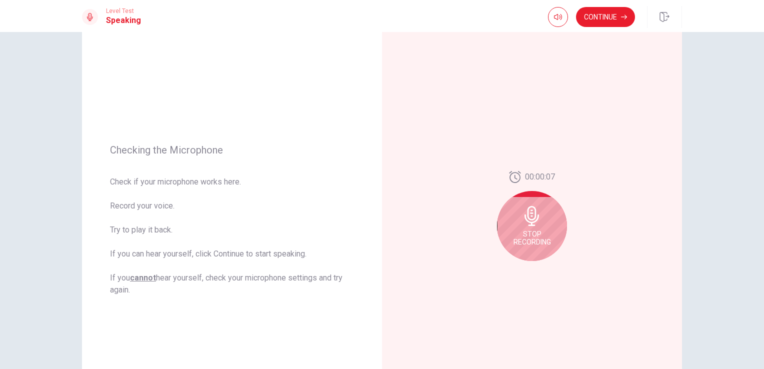
click at [536, 230] on span "Stop Recording" at bounding box center [531, 238] width 37 height 16
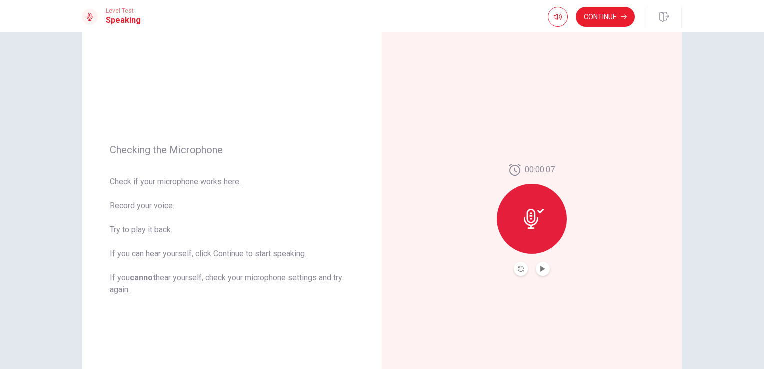
click at [541, 272] on button "Play Audio" at bounding box center [543, 269] width 14 height 14
click at [612, 23] on button "Continue" at bounding box center [605, 17] width 59 height 20
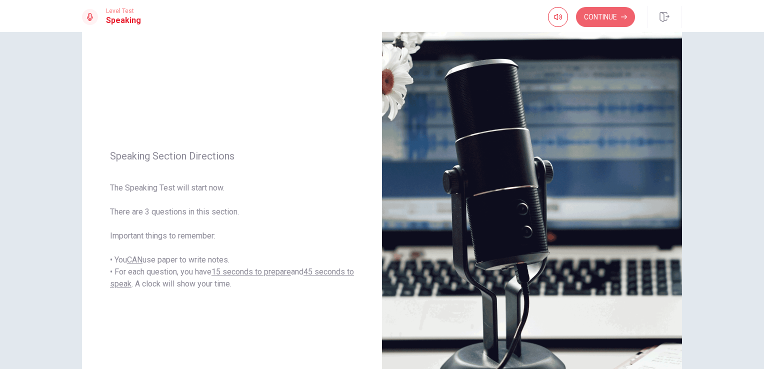
click at [595, 20] on button "Continue" at bounding box center [605, 17] width 59 height 20
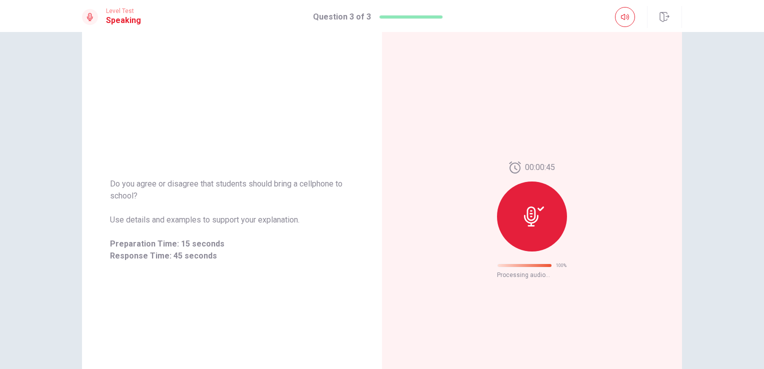
scroll to position [0, 0]
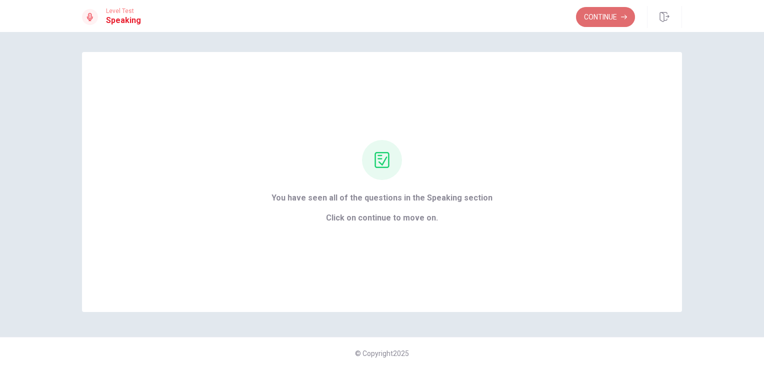
click at [606, 22] on button "Continue" at bounding box center [605, 17] width 59 height 20
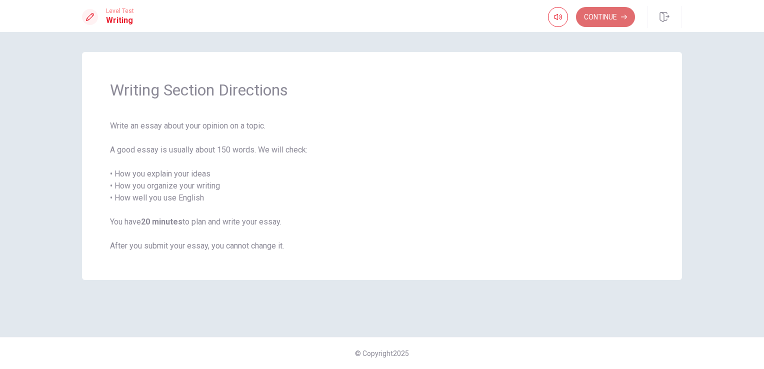
click at [598, 21] on button "Continue" at bounding box center [605, 17] width 59 height 20
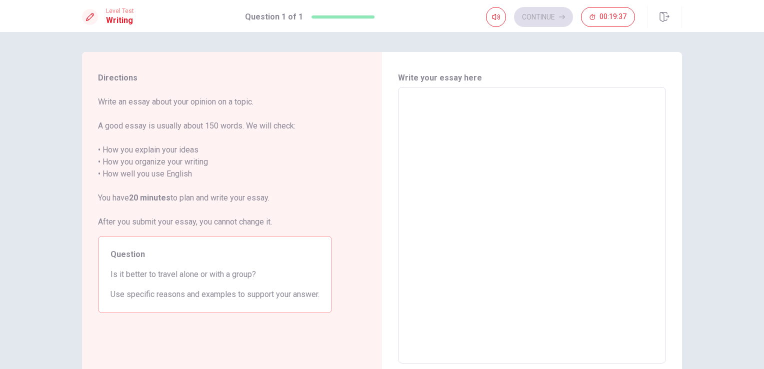
drag, startPoint x: 406, startPoint y: 112, endPoint x: 415, endPoint y: 113, distance: 9.5
click at [415, 113] on div "x ​" at bounding box center [532, 225] width 268 height 276
type textarea "i"
type textarea "x"
type textarea "I"
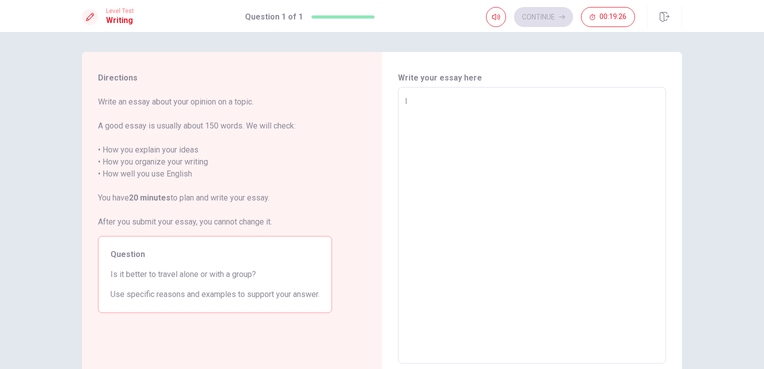
type textarea "x"
type textarea "I"
type textarea "x"
type textarea "I t"
type textarea "x"
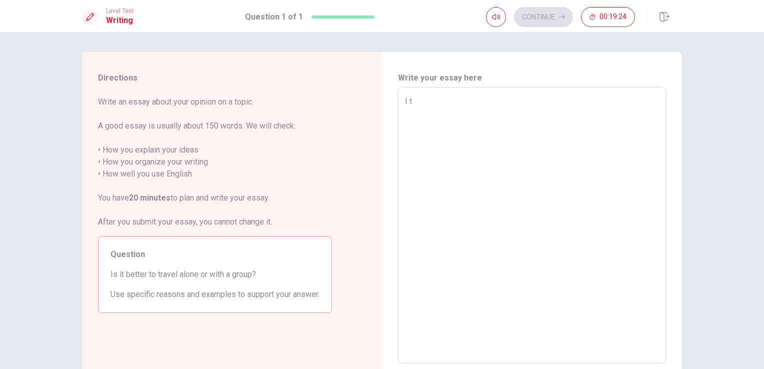
type textarea "I th"
type textarea "x"
type textarea "I tho"
type textarea "x"
type textarea "I thon"
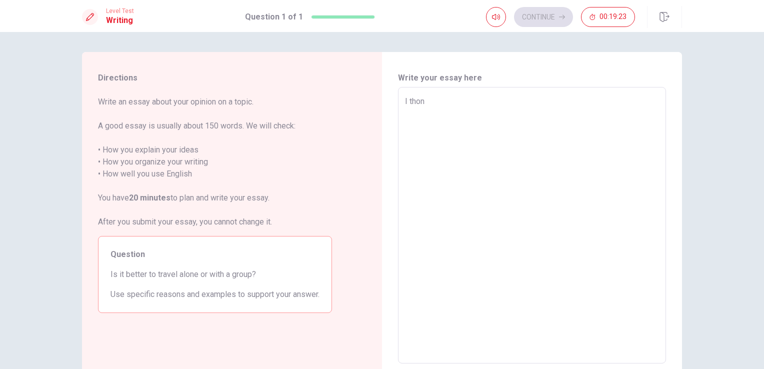
type textarea "x"
type textarea "I thonk"
type textarea "x"
type textarea "I thon"
type textarea "x"
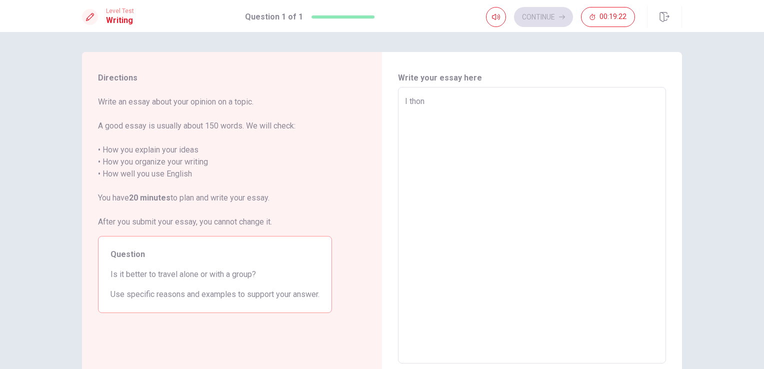
type textarea "I tho"
type textarea "x"
type textarea "I th"
type textarea "x"
type textarea "I thi"
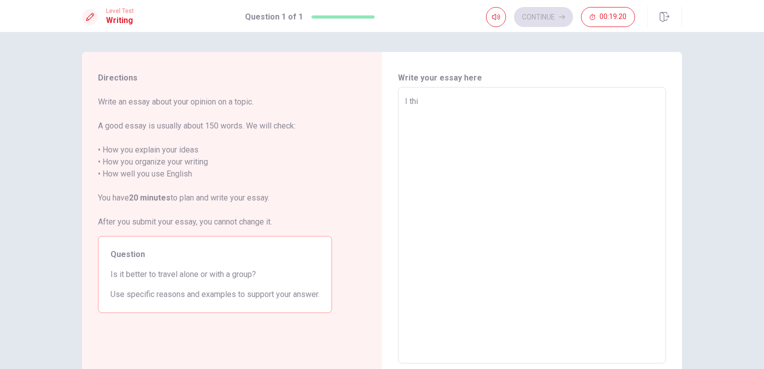
type textarea "x"
type textarea "I thin"
type textarea "x"
type textarea "I think"
type textarea "x"
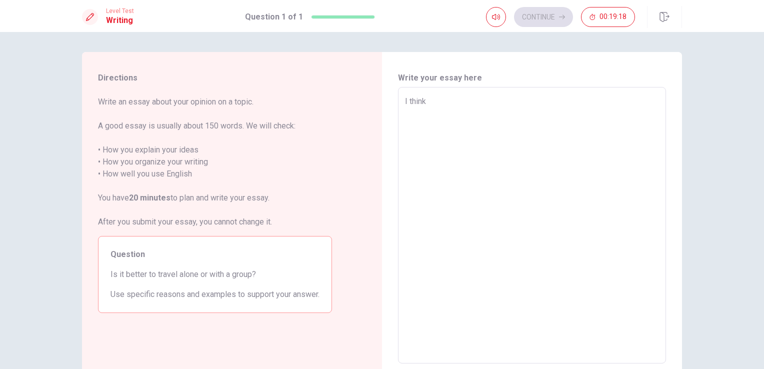
type textarea "I think"
type textarea "x"
type textarea "I think t"
type textarea "x"
type textarea "I think th"
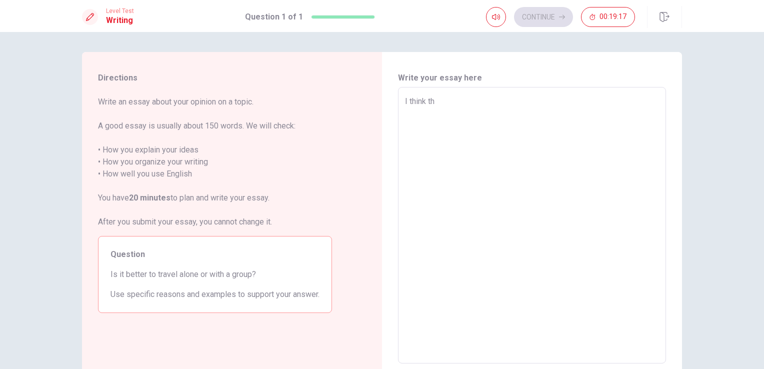
type textarea "x"
type textarea "I think tha"
type textarea "x"
type textarea "I think thae"
type textarea "x"
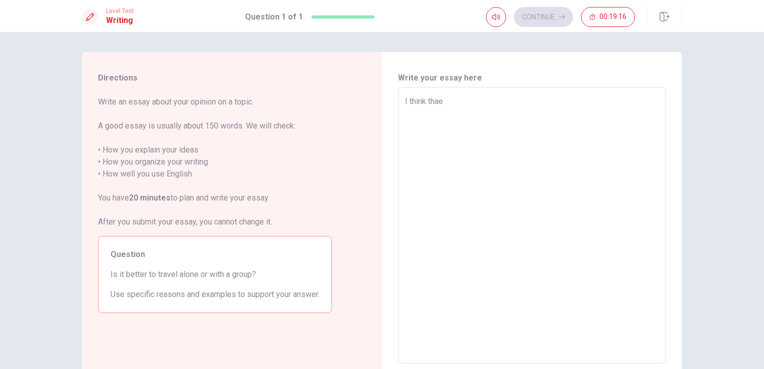
type textarea "I think tha"
type textarea "x"
type textarea "I think that"
type textarea "x"
type textarea "I think that"
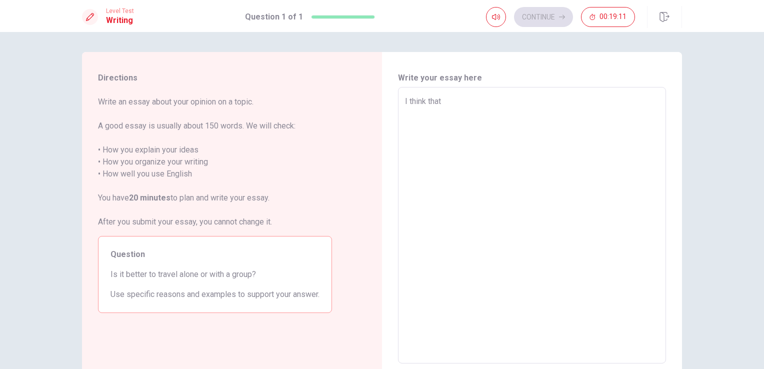
type textarea "x"
type textarea "I think that"
type textarea "x"
type textarea "I think tha"
type textarea "x"
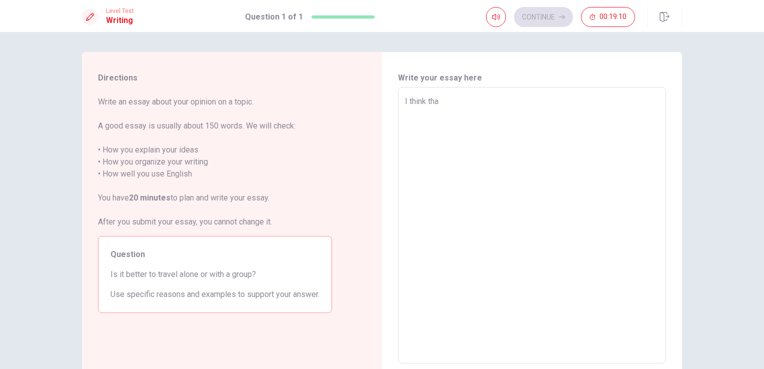
type textarea "I think th"
type textarea "x"
type textarea "I think t"
type textarea "x"
type textarea "I think"
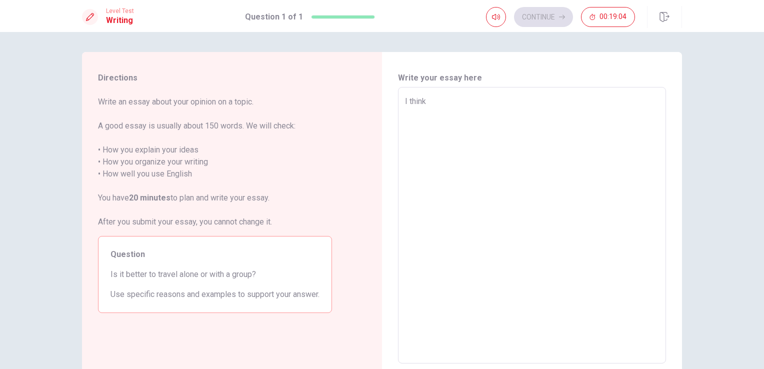
type textarea "x"
type textarea "I think"
type textarea "x"
type textarea "I thin"
type textarea "x"
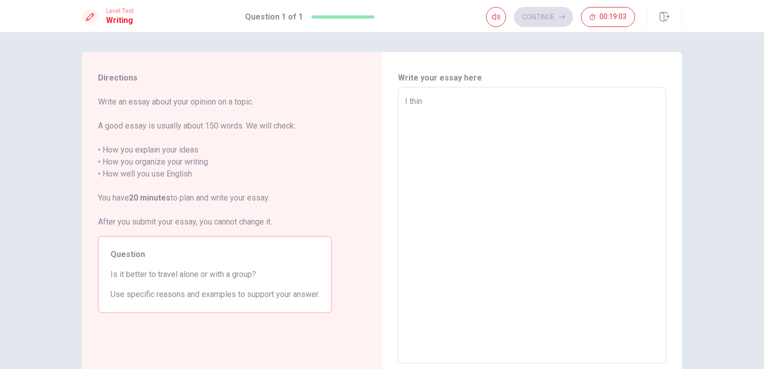
type textarea "I thi"
type textarea "x"
type textarea "I th"
type textarea "x"
type textarea "I t"
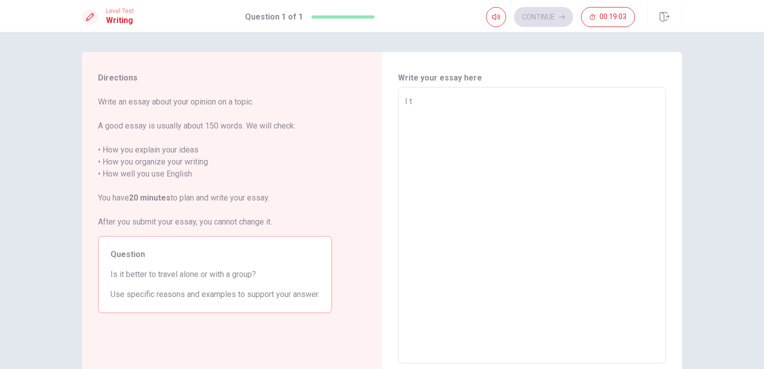
type textarea "x"
type textarea "I"
type textarea "x"
type textarea "I"
type textarea "x"
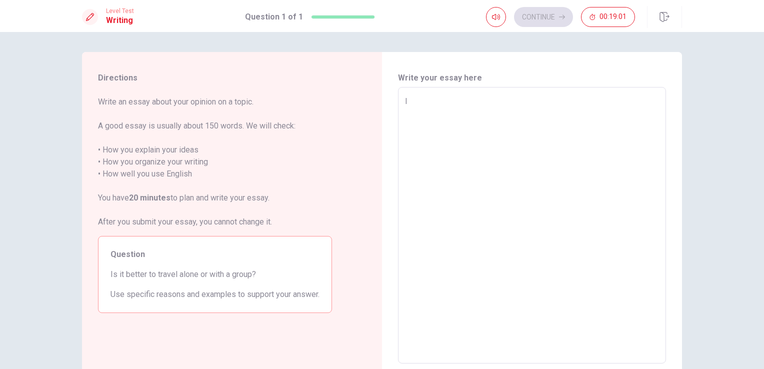
type textarea "It"
type textarea "x"
type textarea "It"
type textarea "x"
type textarea "It i"
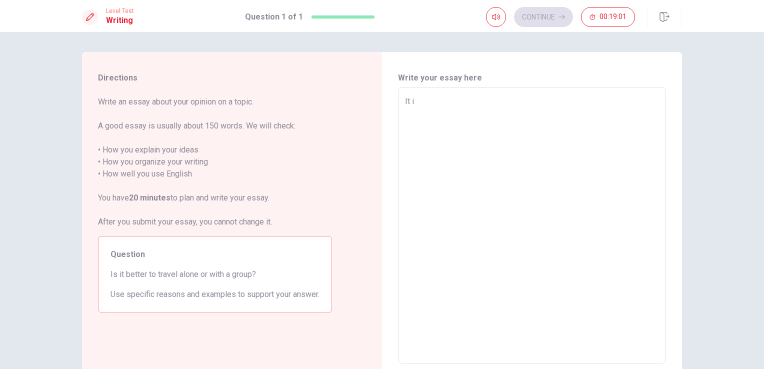
type textarea "x"
type textarea "It is"
type textarea "x"
type textarea "It is"
type textarea "x"
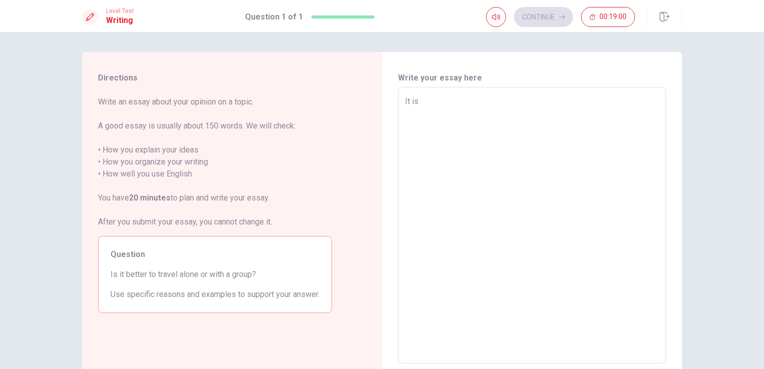
type textarea "It is b"
type textarea "x"
type textarea "It is be"
type textarea "x"
type textarea "It is bet"
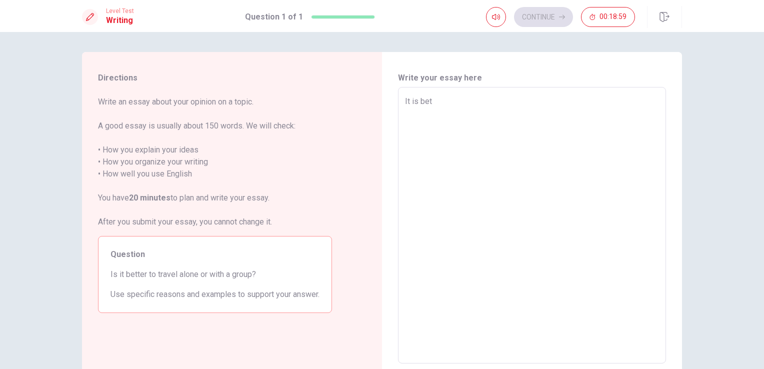
type textarea "x"
type textarea "It is bett"
type textarea "x"
type textarea "It is [PERSON_NAME]"
type textarea "x"
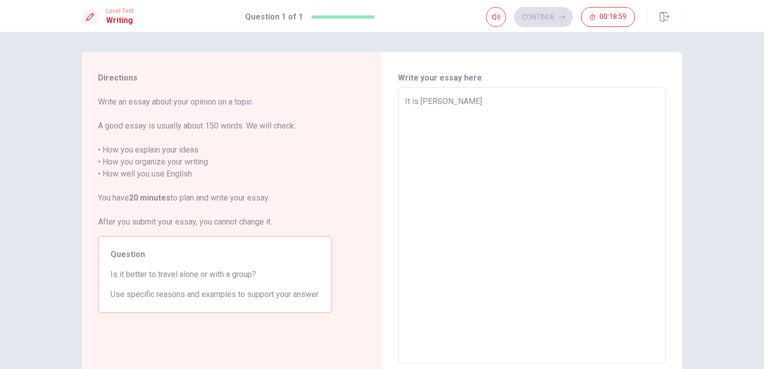
type textarea "It is better"
type textarea "x"
type textarea "It is better"
type textarea "x"
type textarea "It is better t"
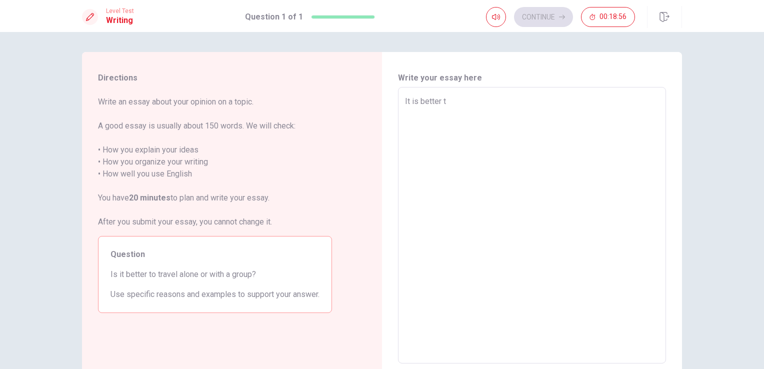
type textarea "x"
type textarea "It is better to"
type textarea "x"
type textarea "It is better to"
type textarea "x"
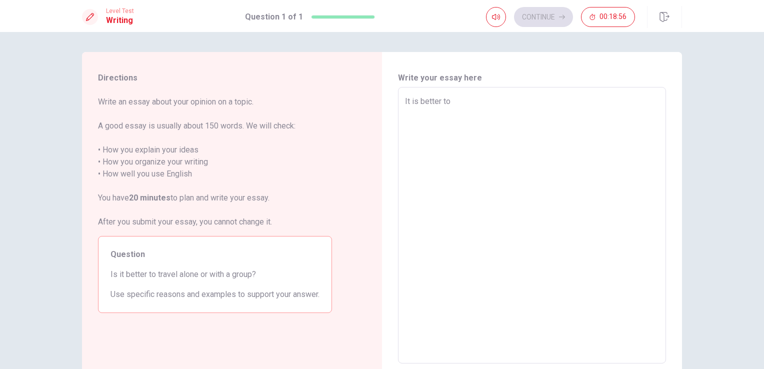
type textarea "It is better to t"
type textarea "x"
type textarea "It is better to tr"
type textarea "x"
type textarea "It is better to tra"
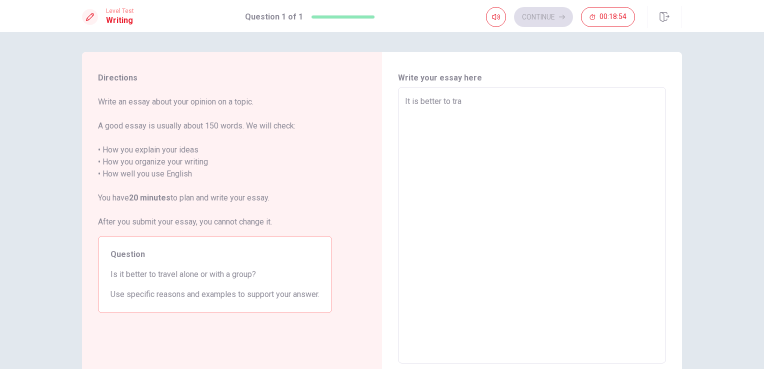
type textarea "x"
type textarea "It is better to trav"
type textarea "x"
type textarea "It is better to trave"
type textarea "x"
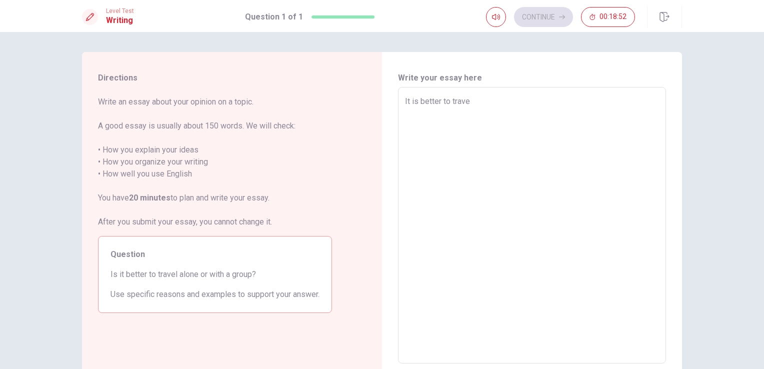
type textarea "It is better to travel"
type textarea "x"
type textarea "It is better to travel"
type textarea "x"
type textarea "It is better to travel i"
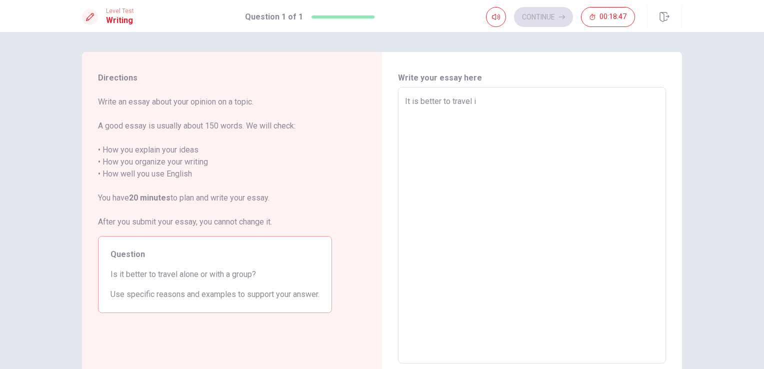
type textarea "x"
type textarea "It is better to travel is"
type textarea "x"
type textarea "It is better to travel i"
type textarea "x"
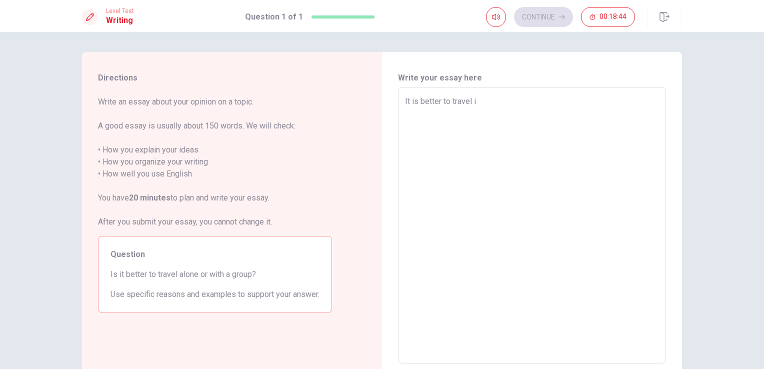
type textarea "It is better to travel"
type textarea "x"
type textarea "It is better to travel w"
type textarea "x"
type textarea "It is better to travel wi"
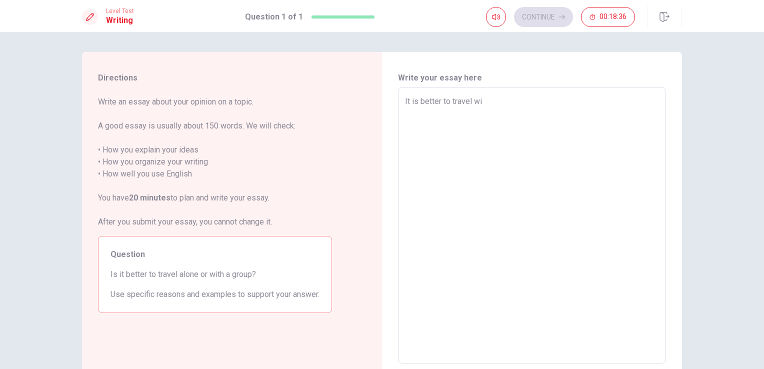
type textarea "x"
type textarea "It is better to travel wit"
type textarea "x"
type textarea "It is better to travel with"
type textarea "x"
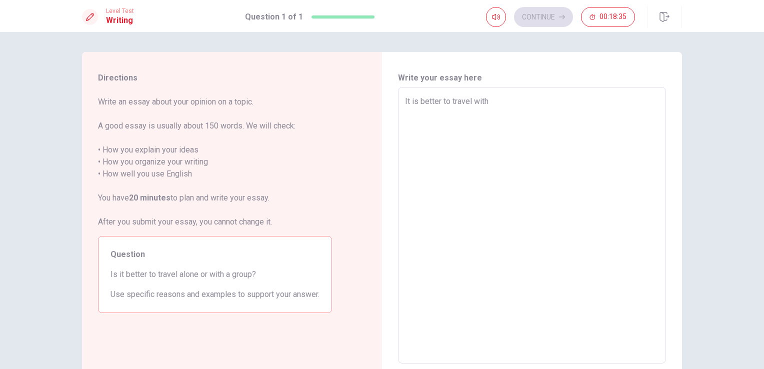
type textarea "It is better to travel with"
type textarea "x"
type textarea "It is better to travel with a"
type textarea "x"
type textarea "It is better to travel with ag"
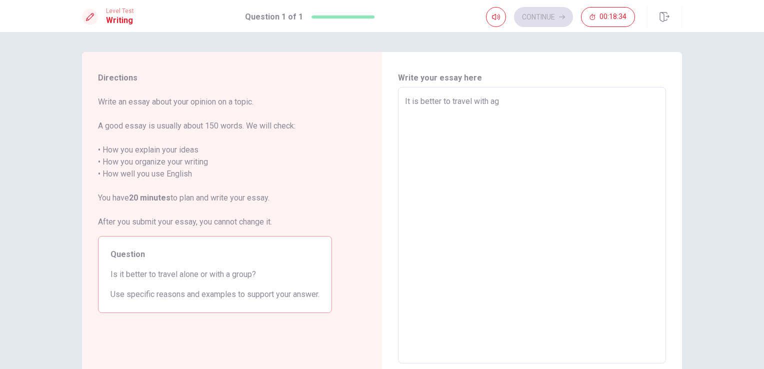
type textarea "x"
type textarea "It is better to travel with agr"
type textarea "x"
type textarea "It is better to travel with agro"
type textarea "x"
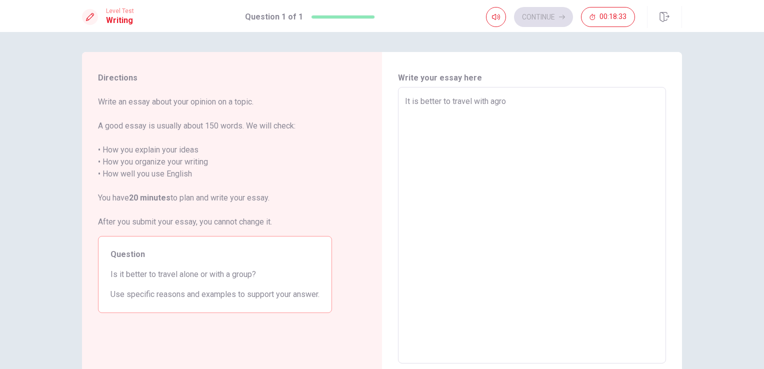
type textarea "It is better to travel with agrou"
type textarea "x"
type textarea "It is better to travel with agroup"
type textarea "x"
type textarea "It is better to travel with agroup"
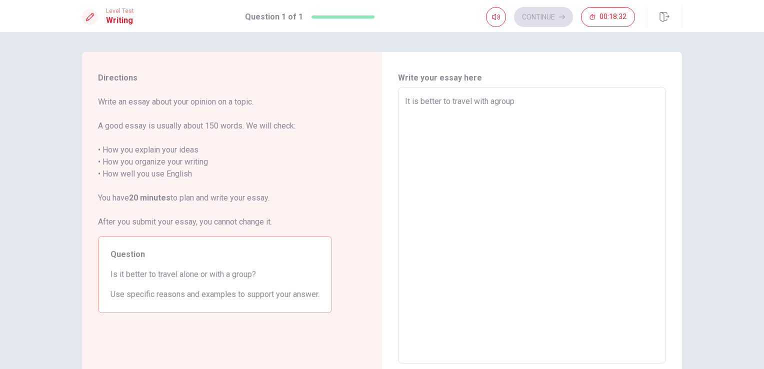
type textarea "x"
type textarea "It is better to travel with agroup"
type textarea "x"
type textarea "It is better to travel with agrou"
type textarea "x"
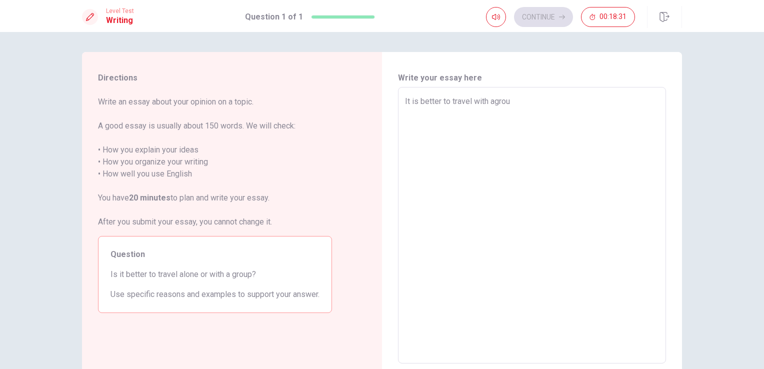
type textarea "It is better to travel with agro"
type textarea "x"
type textarea "It is better to travel with agr"
type textarea "x"
type textarea "It is better to travel with ag"
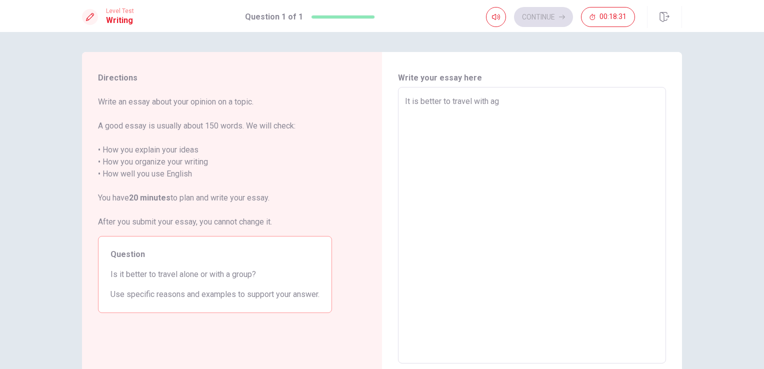
type textarea "x"
type textarea "It is better to travel with a"
type textarea "x"
type textarea "It is better to travel with a"
type textarea "x"
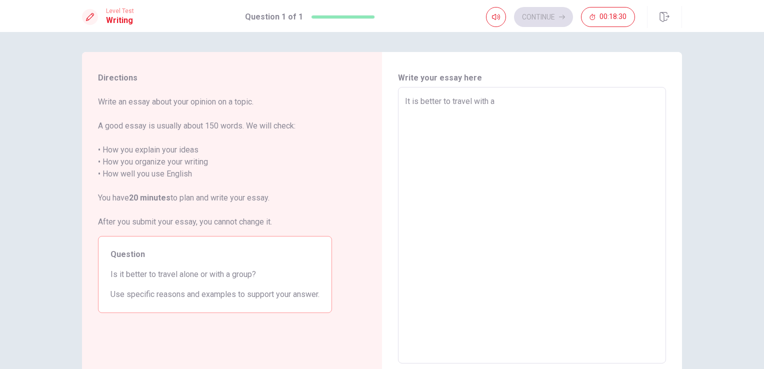
type textarea "It is better to travel with a a"
type textarea "x"
type textarea "It is better to travel with a"
type textarea "x"
type textarea "It is better to travel with a g"
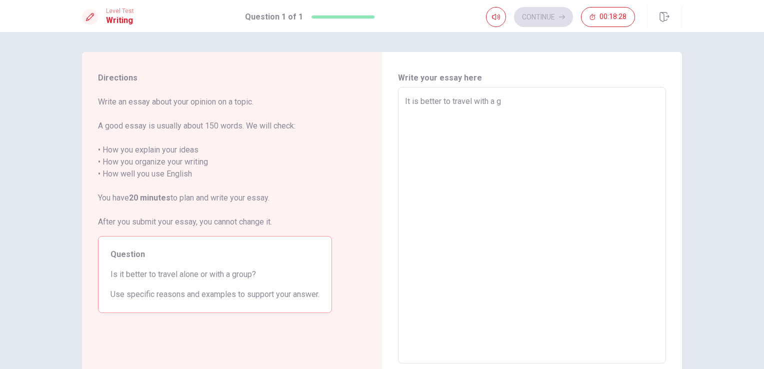
type textarea "x"
type textarea "It is better to travel with a gr"
type textarea "x"
type textarea "It is better to travel with a gro"
type textarea "x"
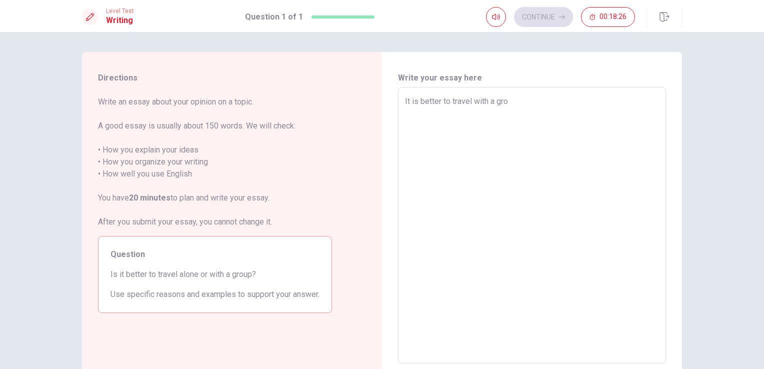
type textarea "It is better to travel with a grou"
type textarea "x"
type textarea "It is better to travel with a group"
type textarea "x"
type textarea "It is better to travel with a group"
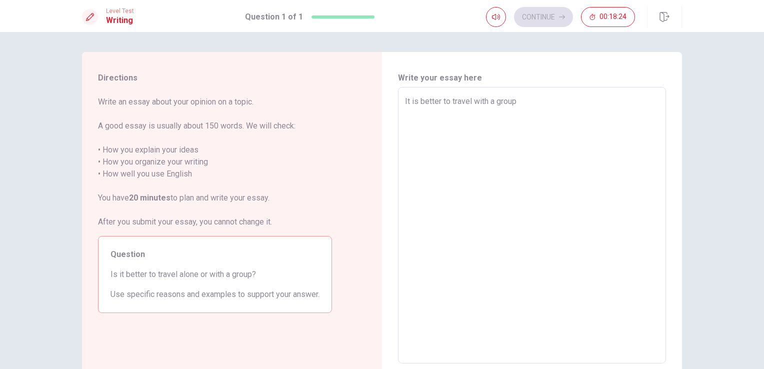
type textarea "x"
type textarea "It is better to travel with a group b"
type textarea "x"
type textarea "It is better to travel with a group be"
type textarea "x"
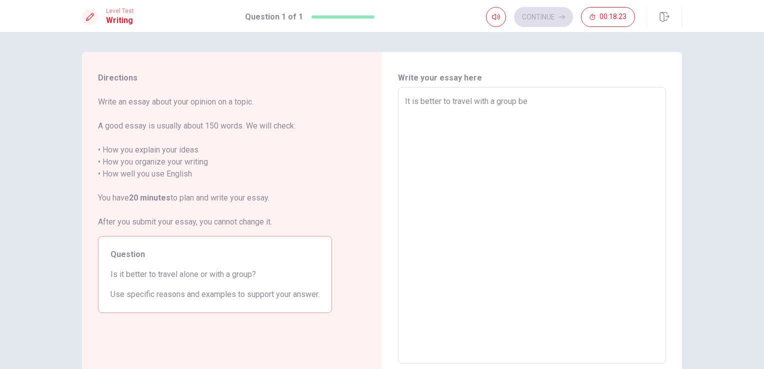
type textarea "It is better to travel with a group bec"
type textarea "x"
type textarea "It is better to travel with a group beca"
type textarea "x"
type textarea "It is better to travel with a group becay"
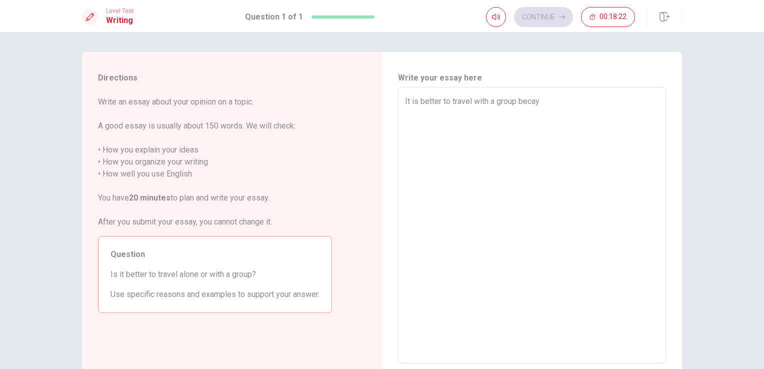
type textarea "x"
type textarea "It is better to travel with a group beca"
type textarea "x"
type textarea "It is better to travel with a group becau"
type textarea "x"
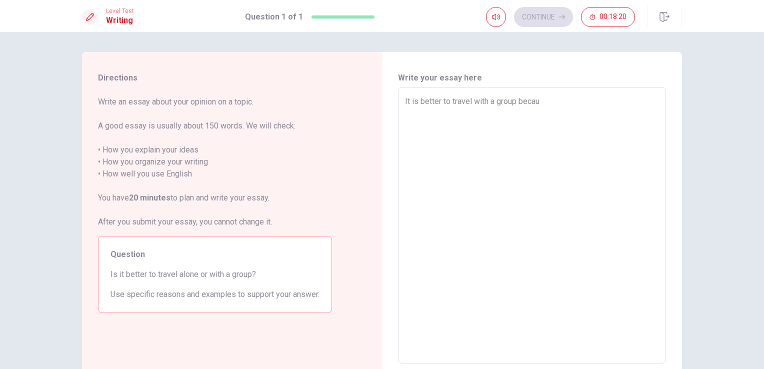
type textarea "It is better to travel with a group becaus"
type textarea "x"
type textarea "It is better to travel with a group because"
type textarea "x"
type textarea "It is better to travel with a group because"
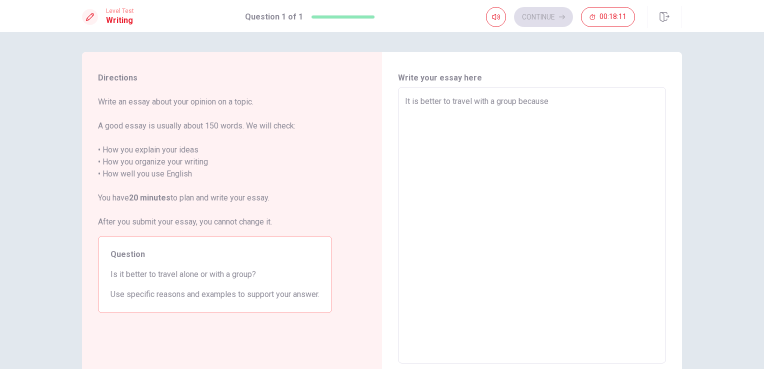
type textarea "x"
type textarea "It is better to travel with a group because w"
type textarea "x"
type textarea "It is better to travel with a group because wh"
type textarea "x"
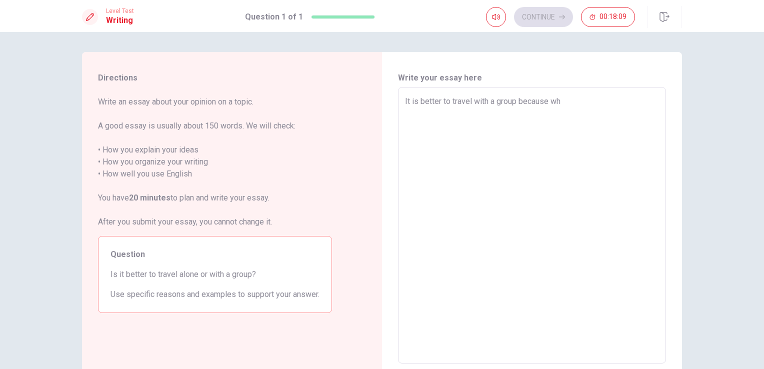
type textarea "It is better to travel with a group because whe"
type textarea "x"
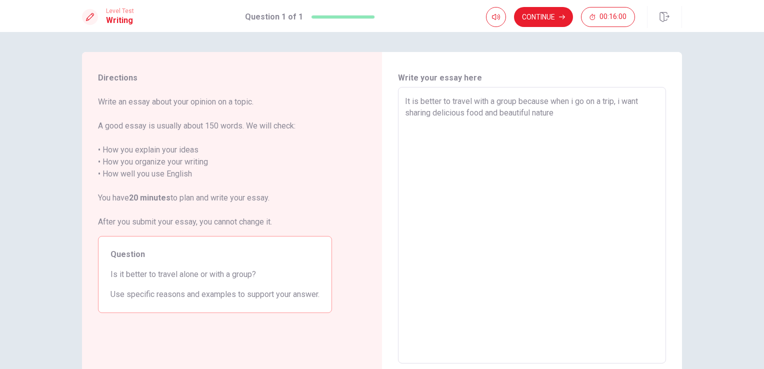
click at [431, 115] on textarea "It is better to travel with a group because when i go on a trip, i want sharing…" at bounding box center [532, 225] width 254 height 260
click at [585, 116] on textarea "It is better to travel with a group because when i go on a trip, i want sharing…" at bounding box center [532, 225] width 254 height 260
click at [432, 125] on textarea "It is better to travel with a group because when i go on a trip, i want sharing…" at bounding box center [532, 225] width 254 height 260
drag, startPoint x: 464, startPoint y: 127, endPoint x: 433, endPoint y: 127, distance: 30.5
click at [433, 127] on textarea "It is better to travel with a group because when i go on a trip, i want sharing…" at bounding box center [532, 225] width 254 height 260
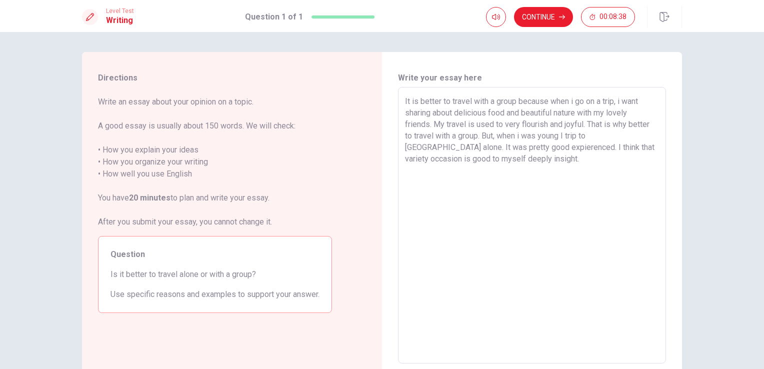
click at [427, 160] on textarea "It is better to travel with a group because when i go on a trip, i want sharing…" at bounding box center [532, 225] width 254 height 260
click at [564, 137] on textarea "It is better to travel with a group because when i go on a trip, i want sharing…" at bounding box center [532, 225] width 254 height 260
click at [652, 158] on textarea "It is better to travel with a group because when i go on a trip, i want sharing…" at bounding box center [532, 225] width 254 height 260
click at [435, 173] on textarea "It is better to travel with a group because when i go on a trip, i want sharing…" at bounding box center [532, 225] width 254 height 260
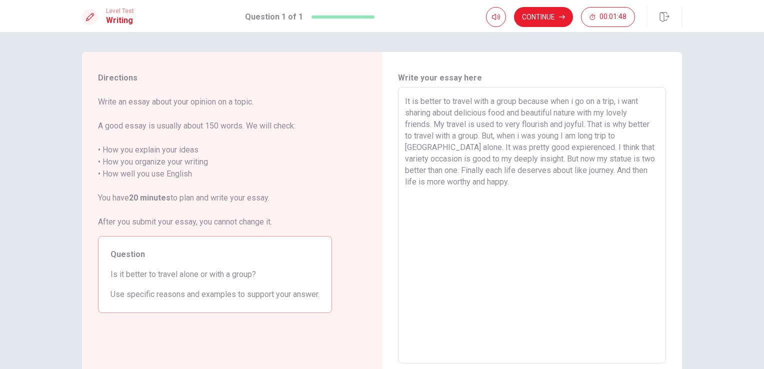
click at [401, 103] on div "It is better to travel with a group because when i go on a trip, i want sharing…" at bounding box center [532, 225] width 268 height 276
click at [582, 125] on textarea "It is better to travel with a group because when i go on a trip, i want sharing…" at bounding box center [532, 225] width 254 height 260
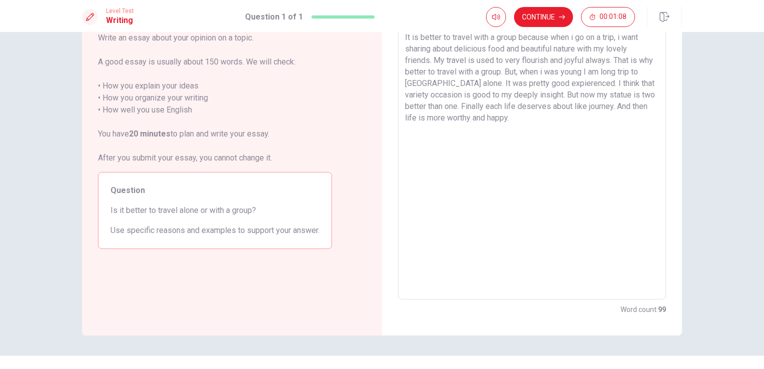
scroll to position [32, 0]
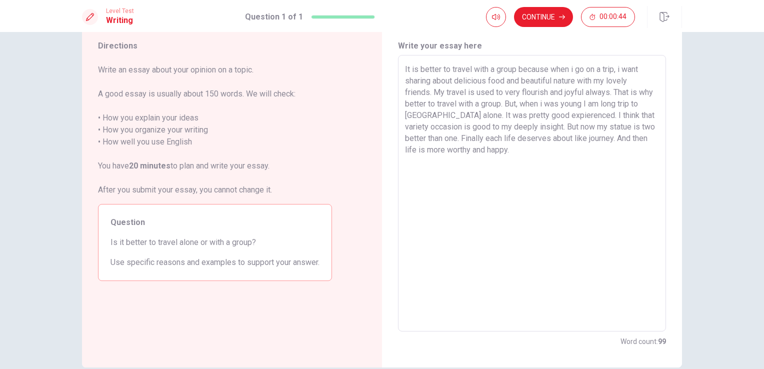
click at [552, 128] on textarea "It is better to travel with a group because when i go on a trip, i want sharing…" at bounding box center [532, 193] width 254 height 260
click at [512, 151] on textarea "It is better to travel with a group because when i go on a trip, i want sharing…" at bounding box center [532, 193] width 254 height 260
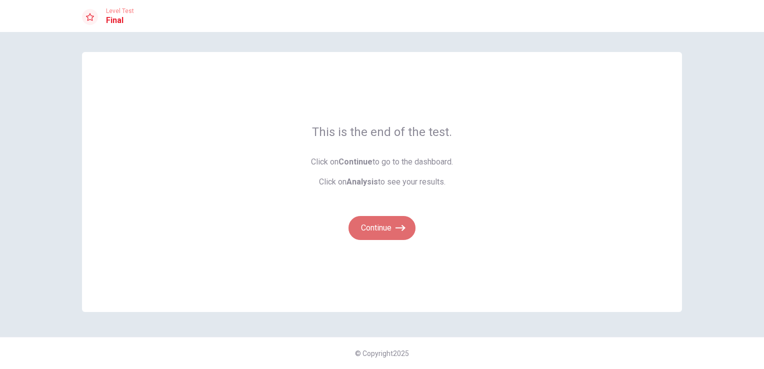
click at [389, 229] on button "Continue" at bounding box center [381, 228] width 67 height 24
